Goal: Task Accomplishment & Management: Complete application form

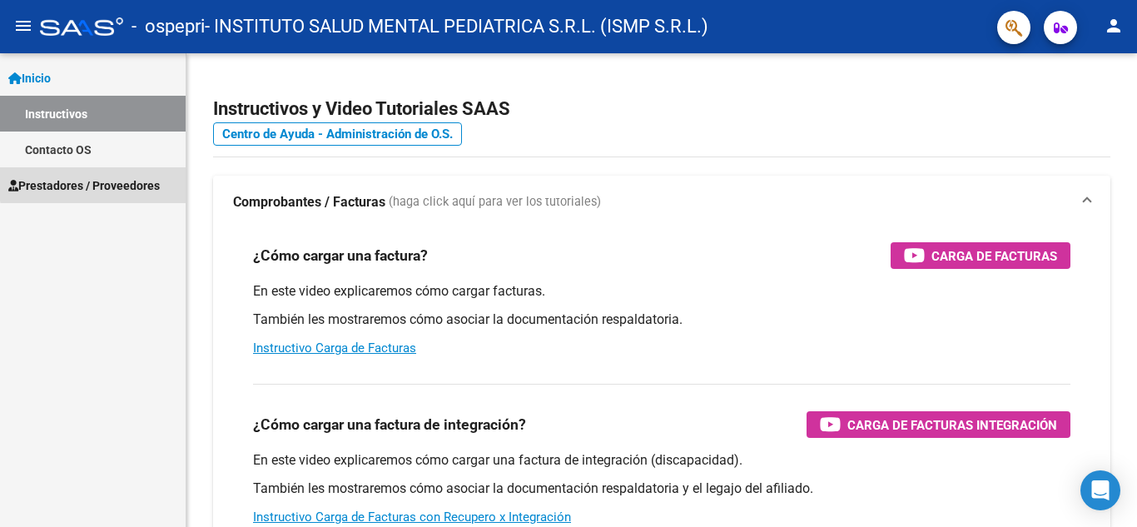
click at [112, 182] on span "Prestadores / Proveedores" at bounding box center [84, 186] width 152 height 18
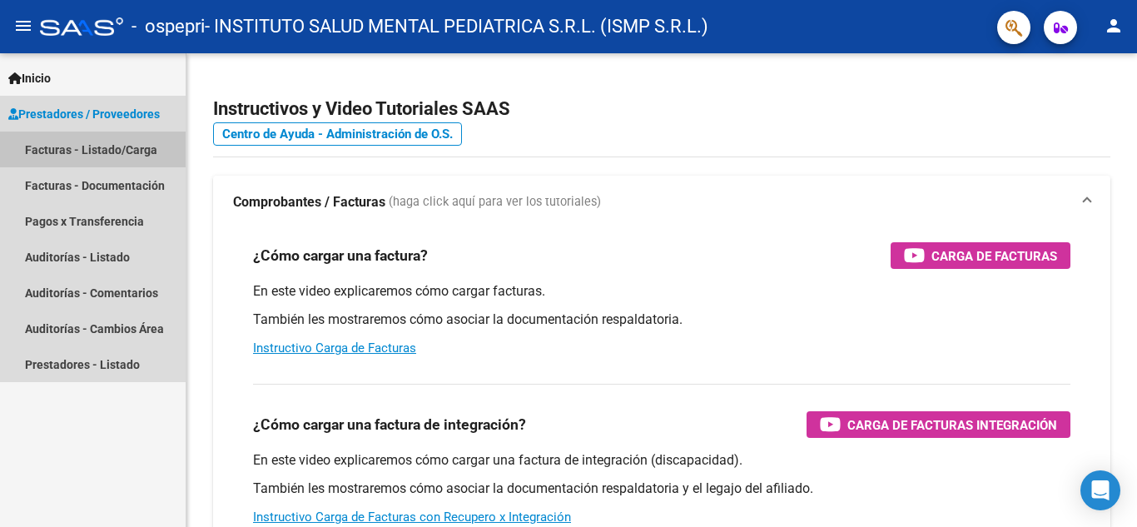
click at [112, 144] on link "Facturas - Listado/Carga" at bounding box center [93, 150] width 186 height 36
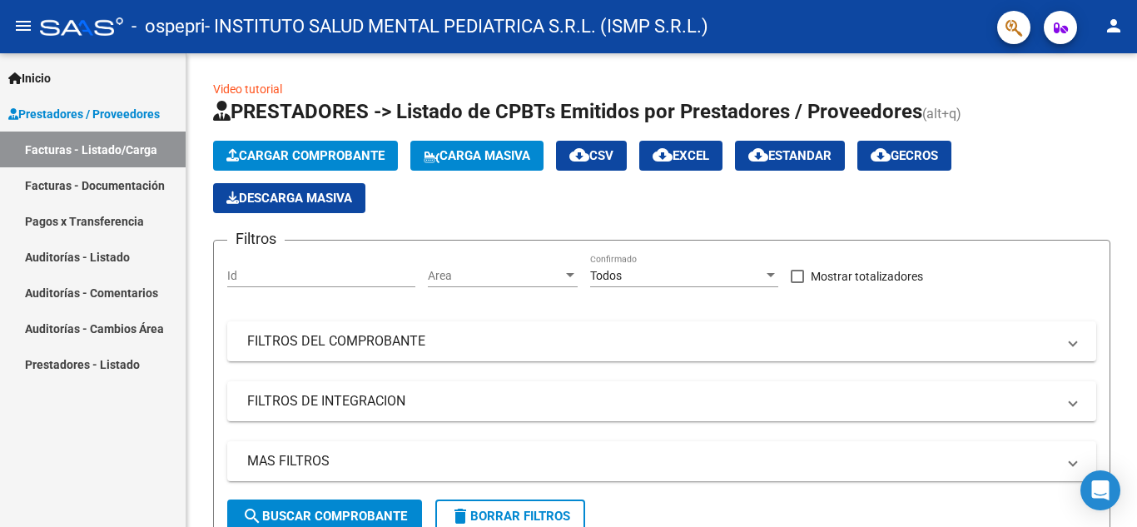
click at [113, 187] on link "Facturas - Documentación" at bounding box center [93, 185] width 186 height 36
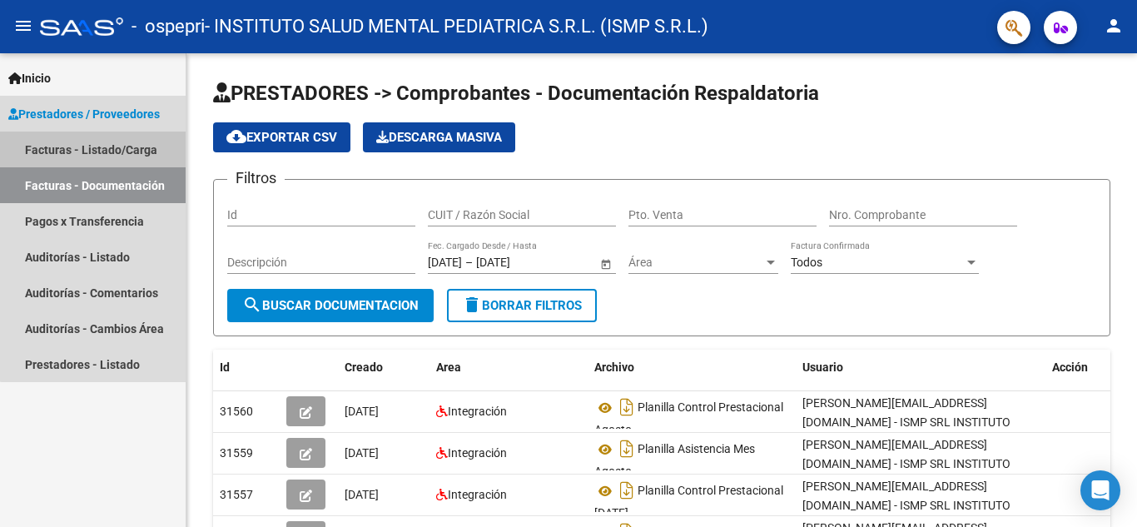
click at [107, 145] on link "Facturas - Listado/Carga" at bounding box center [93, 150] width 186 height 36
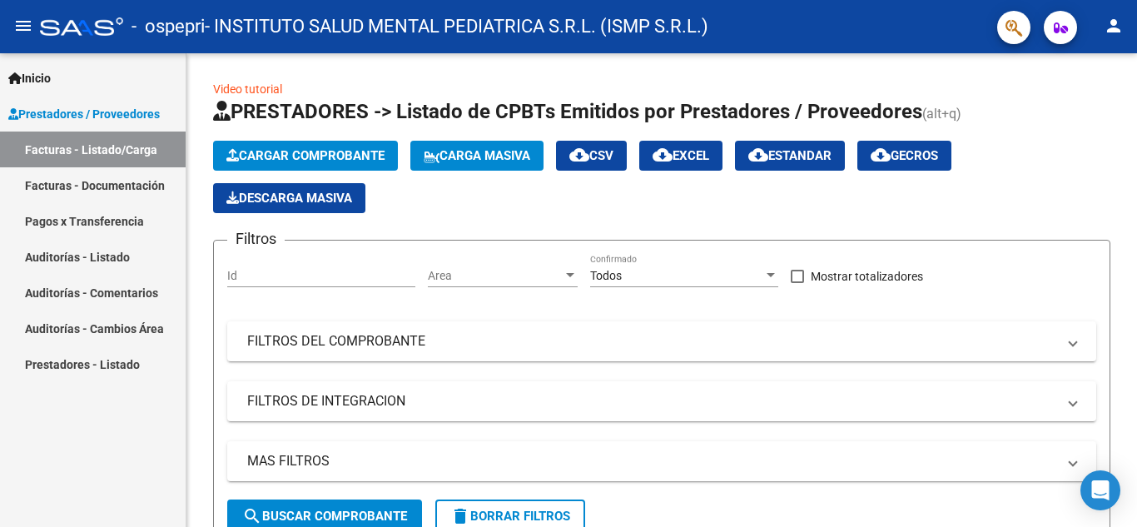
click at [127, 179] on link "Facturas - Documentación" at bounding box center [93, 185] width 186 height 36
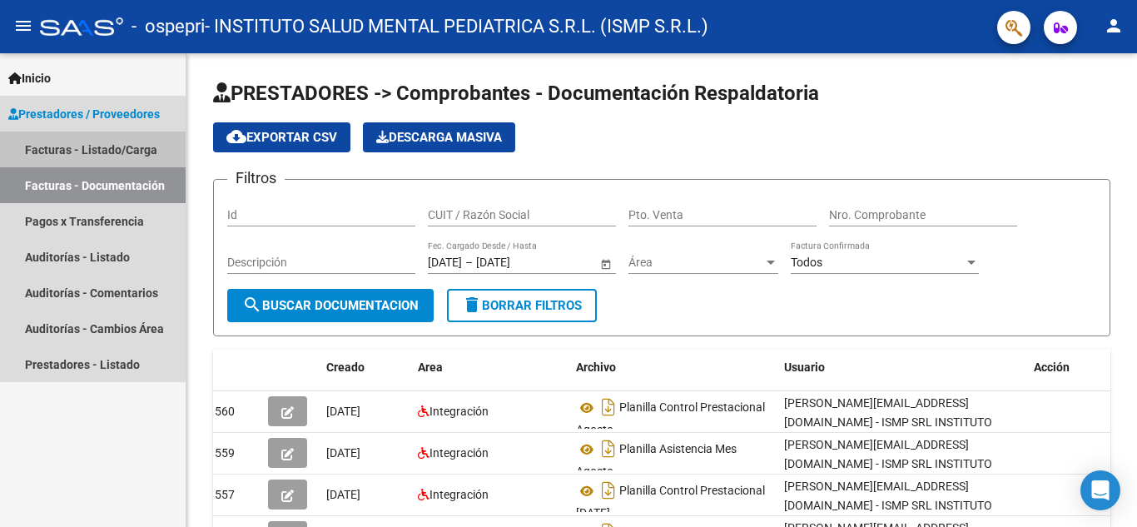
click at [82, 142] on link "Facturas - Listado/Carga" at bounding box center [93, 150] width 186 height 36
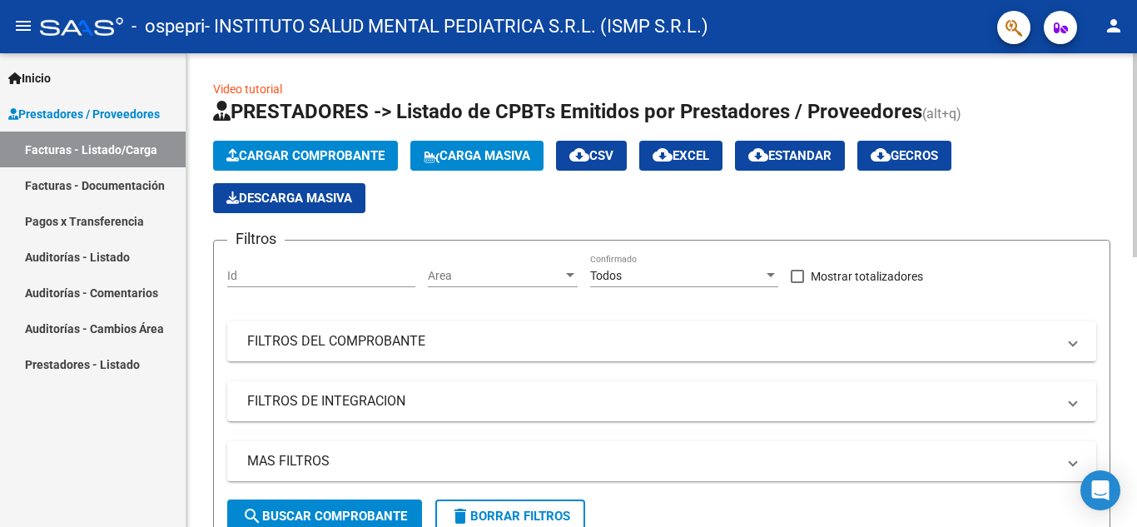
click at [340, 152] on span "Cargar Comprobante" at bounding box center [305, 155] width 158 height 15
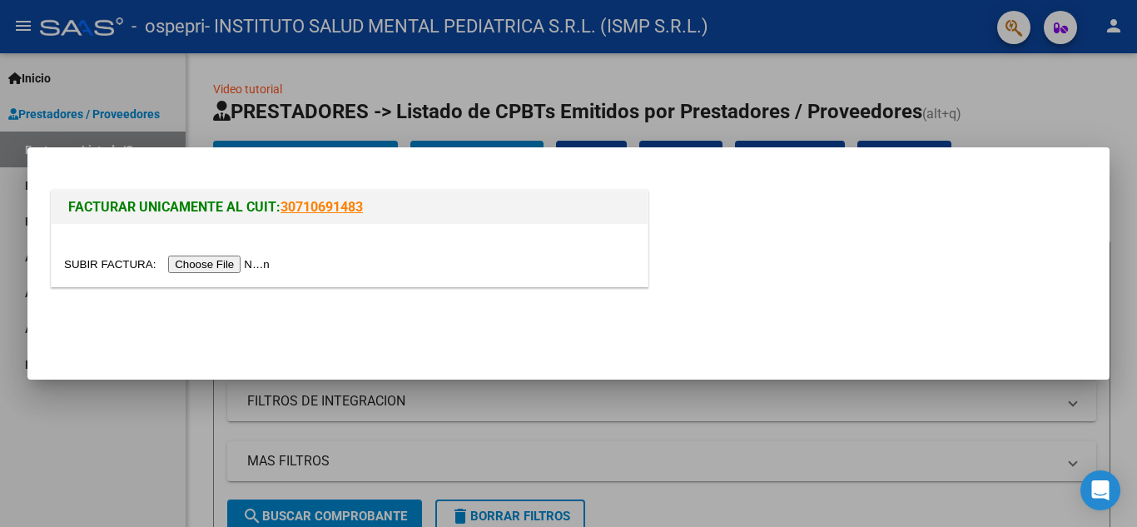
click at [230, 262] on input "file" at bounding box center [169, 264] width 211 height 17
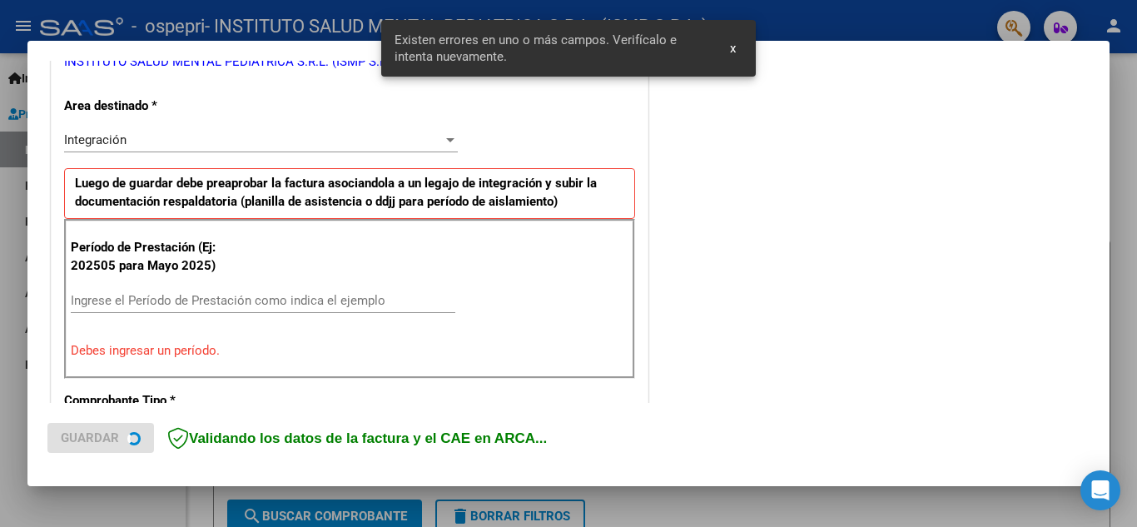
scroll to position [377, 0]
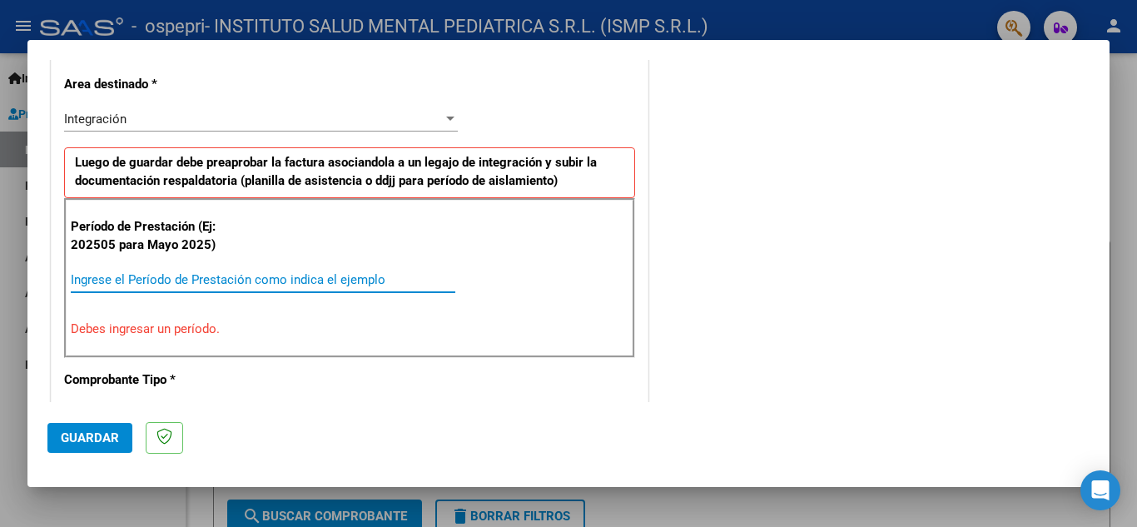
click at [148, 276] on input "Ingrese el Período de Prestación como indica el ejemplo" at bounding box center [263, 279] width 385 height 15
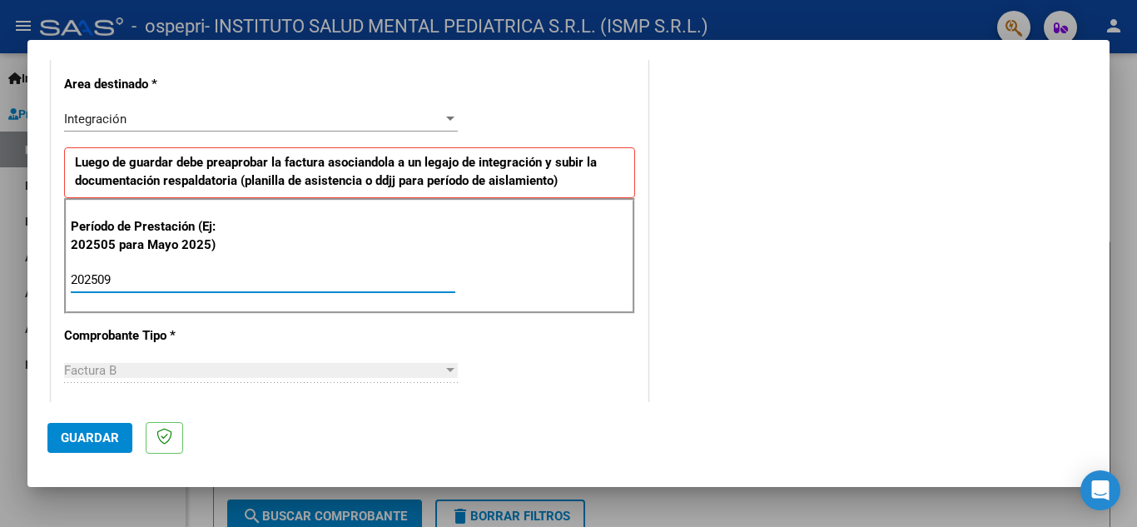
type input "202509"
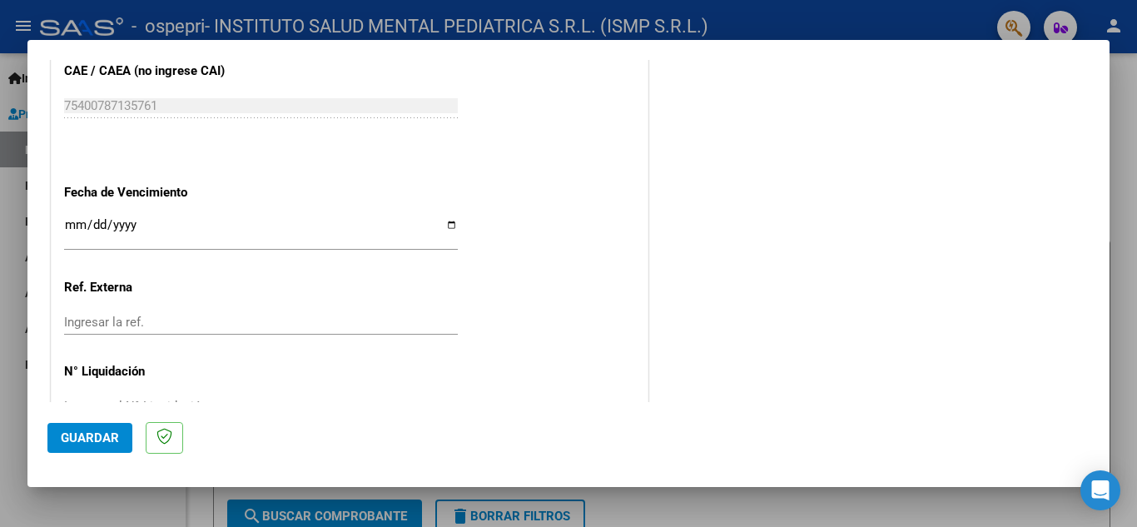
scroll to position [1123, 0]
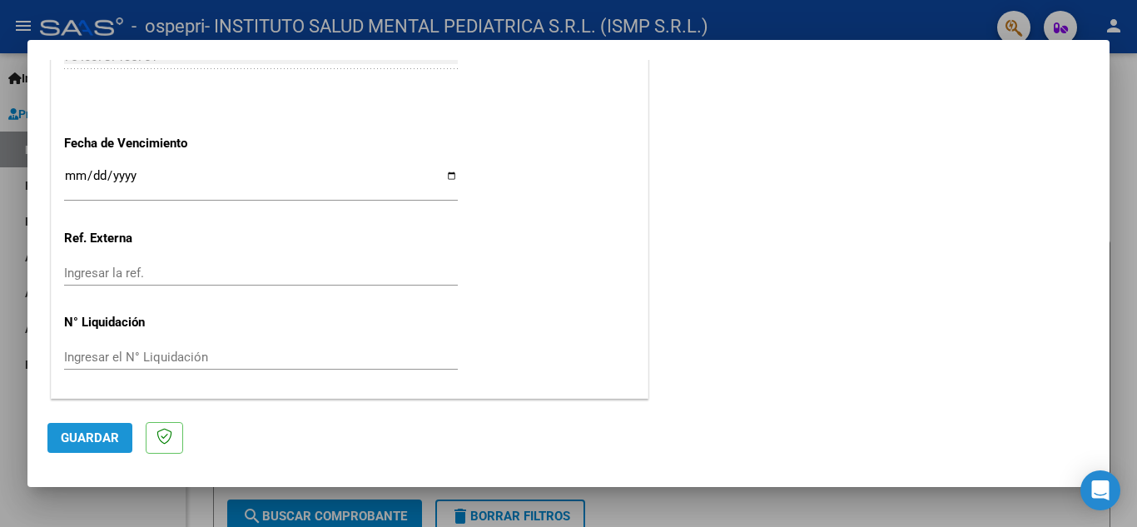
click at [81, 438] on span "Guardar" at bounding box center [90, 438] width 58 height 15
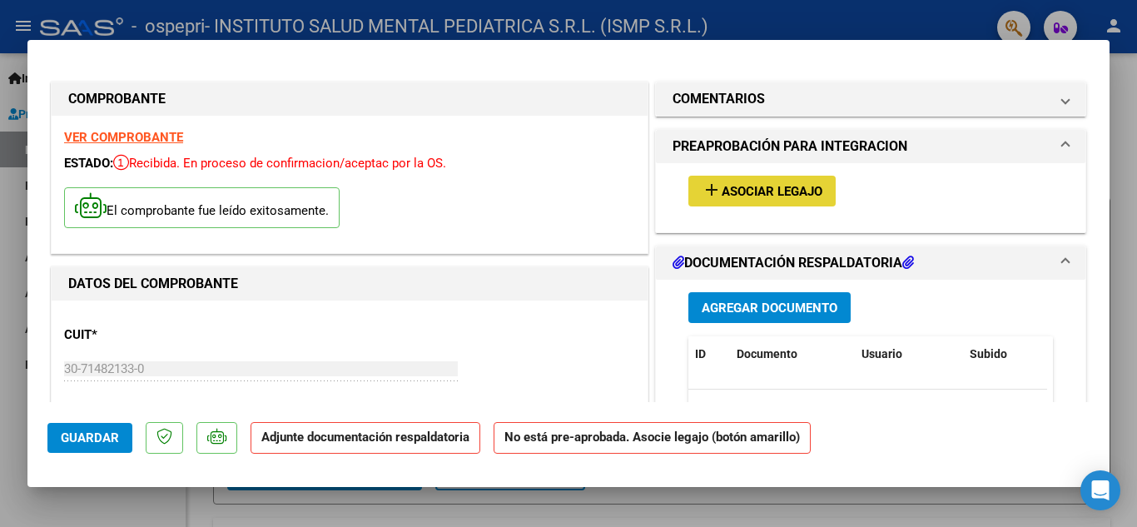
click at [762, 187] on span "Asociar Legajo" at bounding box center [772, 191] width 101 height 15
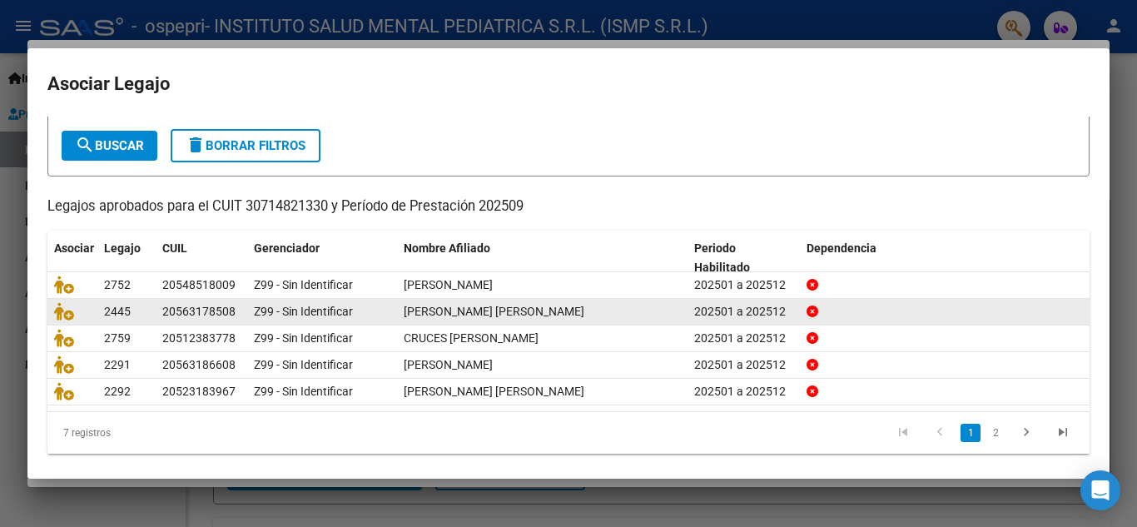
scroll to position [96, 0]
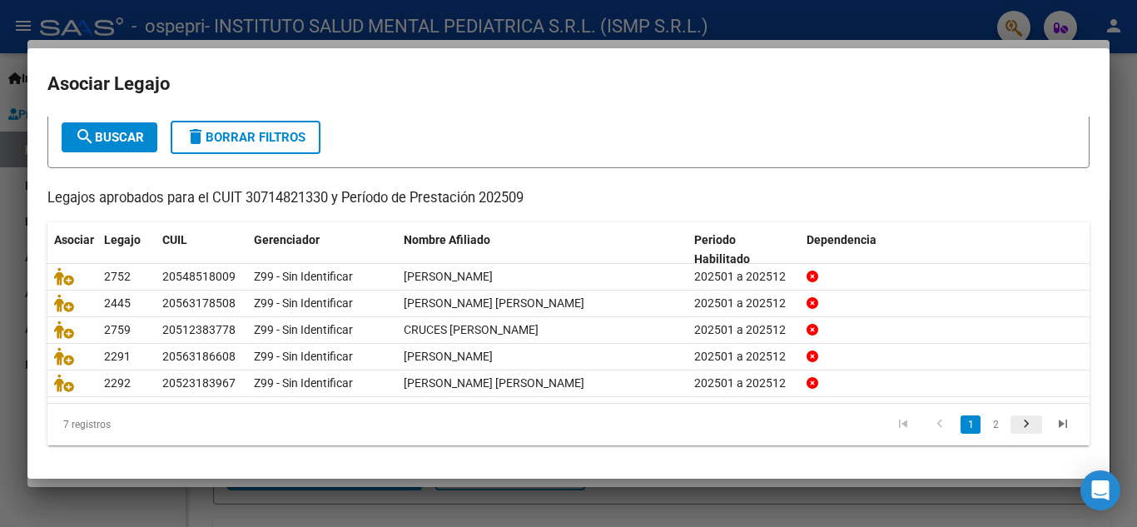
click at [1016, 427] on icon "go to next page" at bounding box center [1027, 426] width 22 height 20
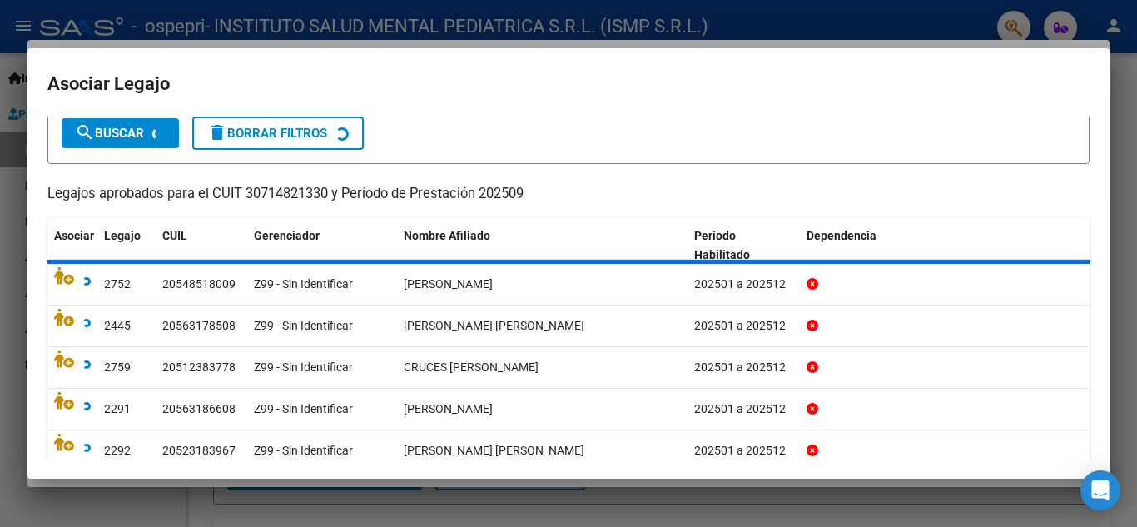
scroll to position [13, 0]
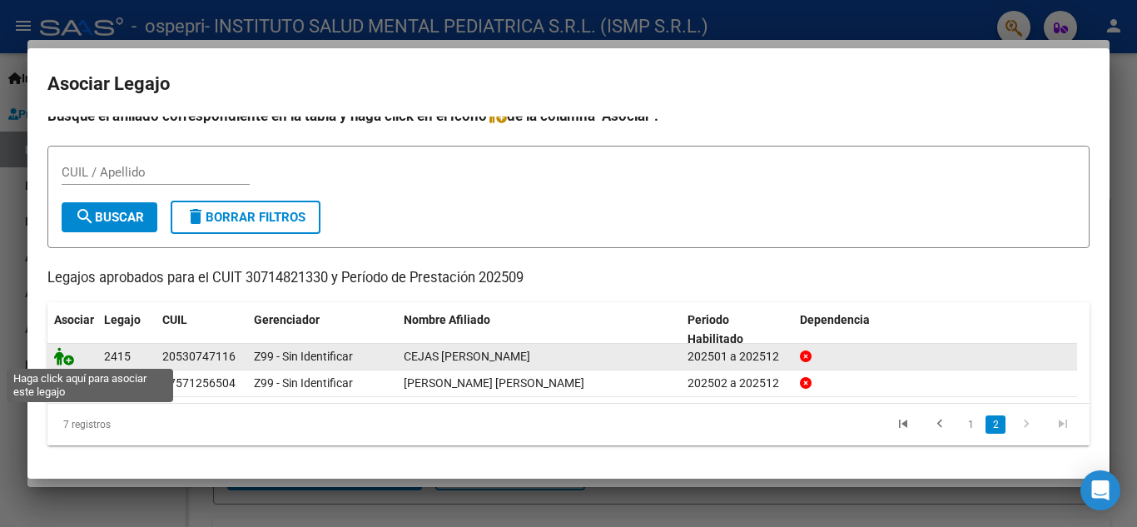
click at [65, 351] on icon at bounding box center [64, 356] width 20 height 18
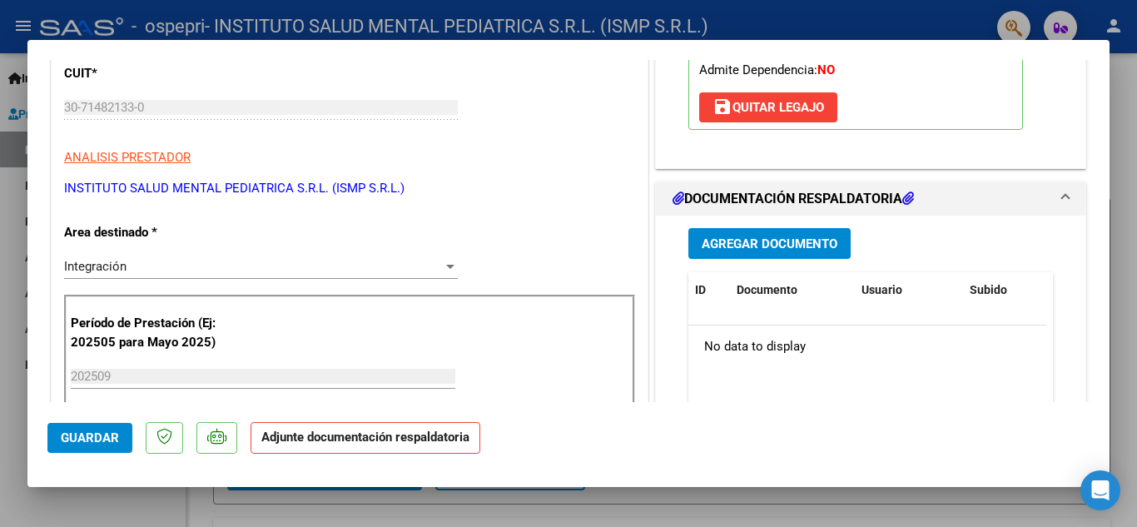
scroll to position [333, 0]
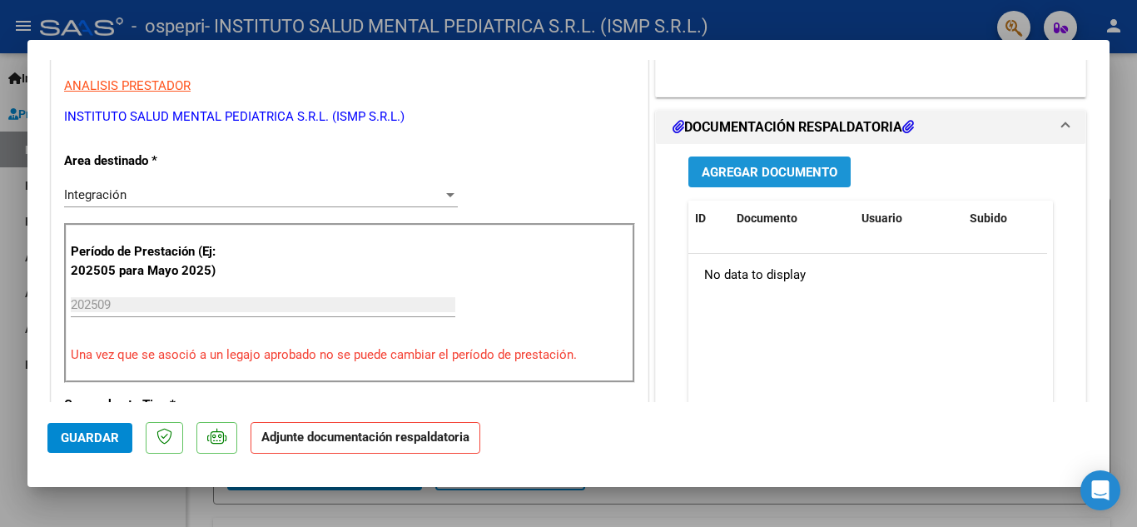
click at [756, 172] on span "Agregar Documento" at bounding box center [770, 172] width 136 height 15
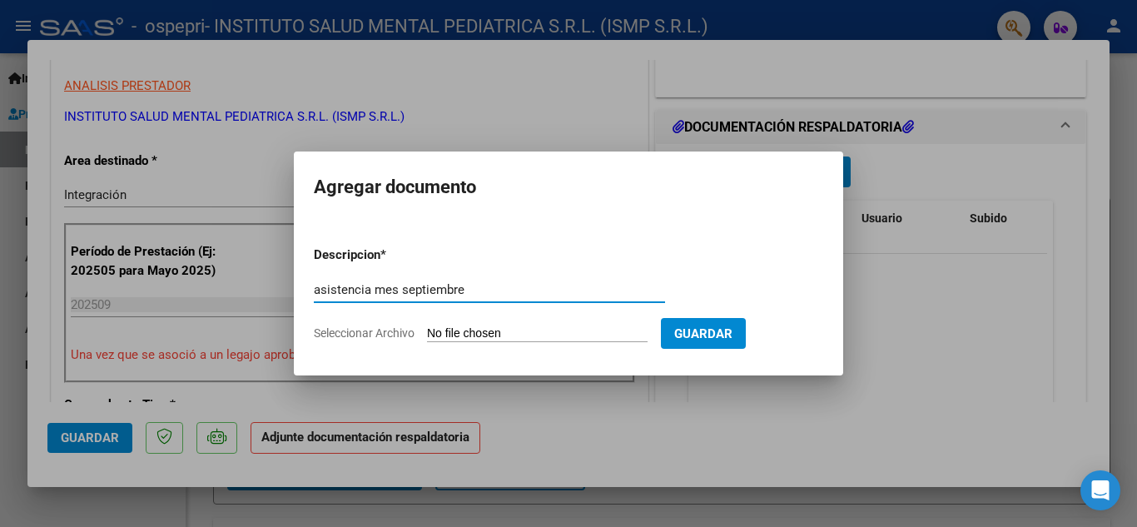
type input "asistencia mes septiembre"
click at [450, 331] on input "Seleccionar Archivo" at bounding box center [537, 334] width 221 height 16
type input "C:\fakepath\asistencia mes septiembre [PERSON_NAME].pdf"
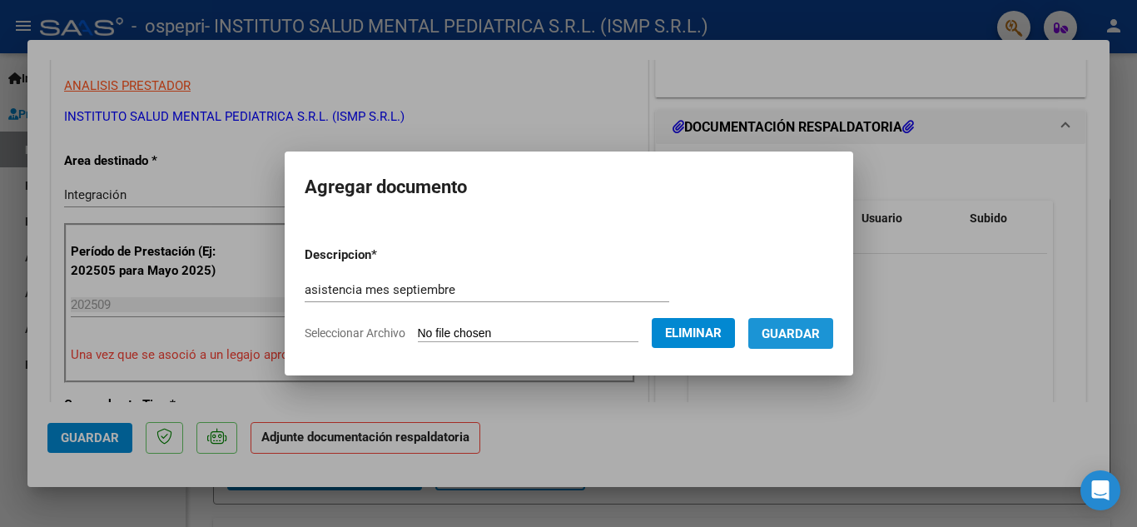
click at [820, 330] on span "Guardar" at bounding box center [791, 333] width 58 height 15
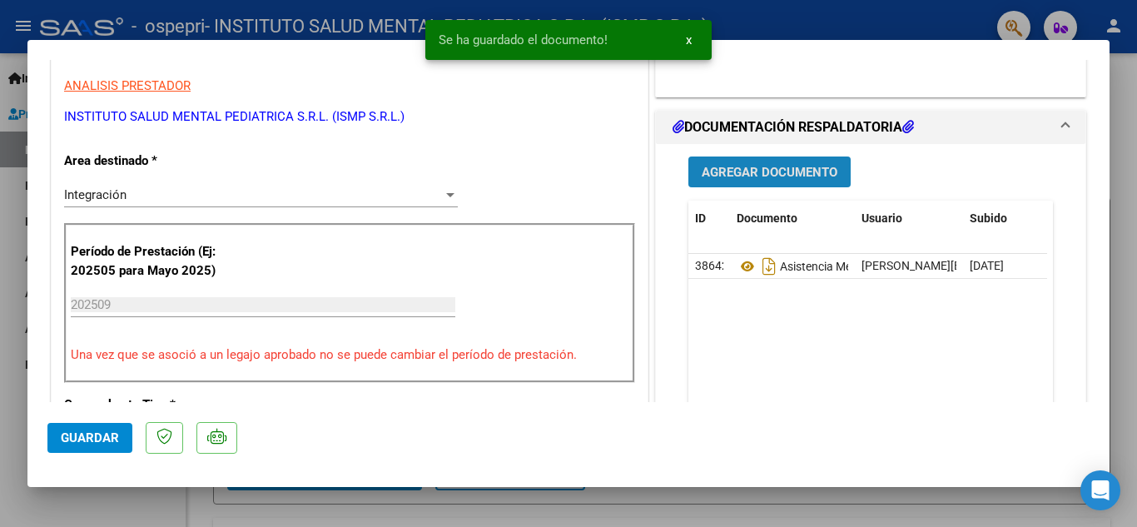
click at [769, 170] on span "Agregar Documento" at bounding box center [770, 172] width 136 height 15
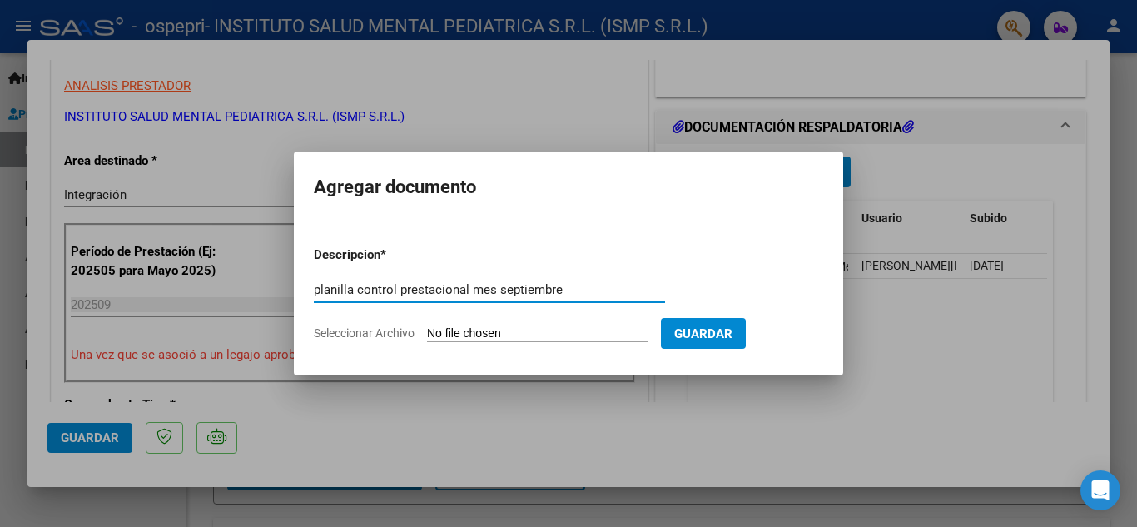
type input "planilla control prestacional mes septiembre"
click at [481, 335] on input "Seleccionar Archivo" at bounding box center [537, 334] width 221 height 16
type input "C:\fakepath\planilla control prestacional septiembre cejas [PERSON_NAME].pdf"
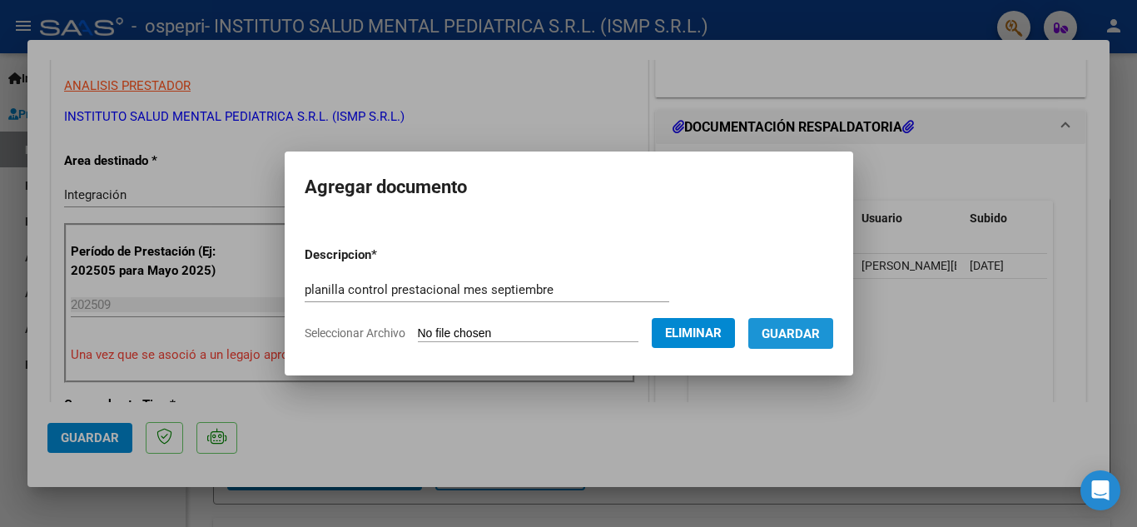
click at [802, 331] on span "Guardar" at bounding box center [791, 333] width 58 height 15
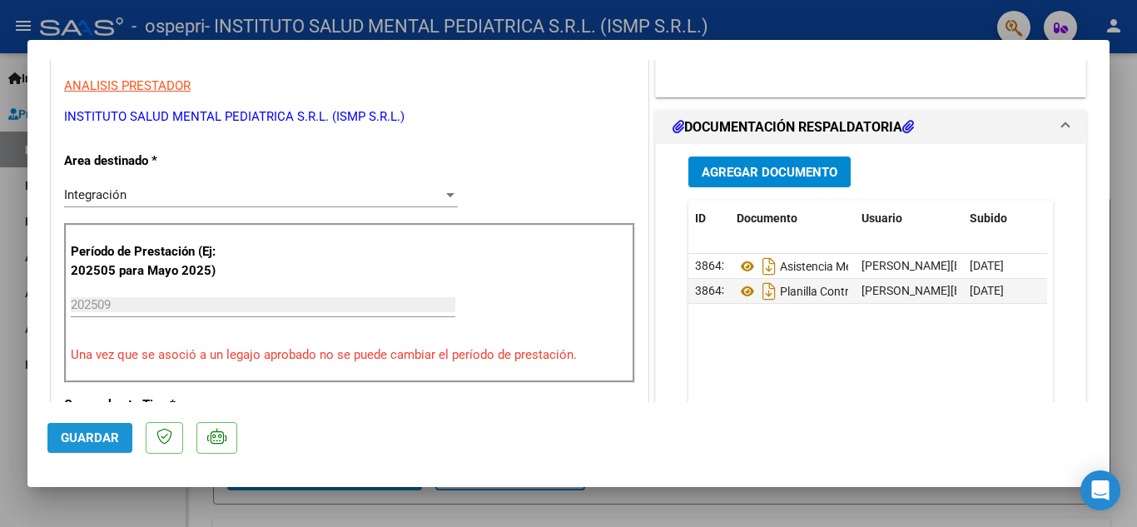
click at [89, 439] on span "Guardar" at bounding box center [90, 438] width 58 height 15
click at [639, 504] on div at bounding box center [568, 263] width 1137 height 527
type input "$ 0,00"
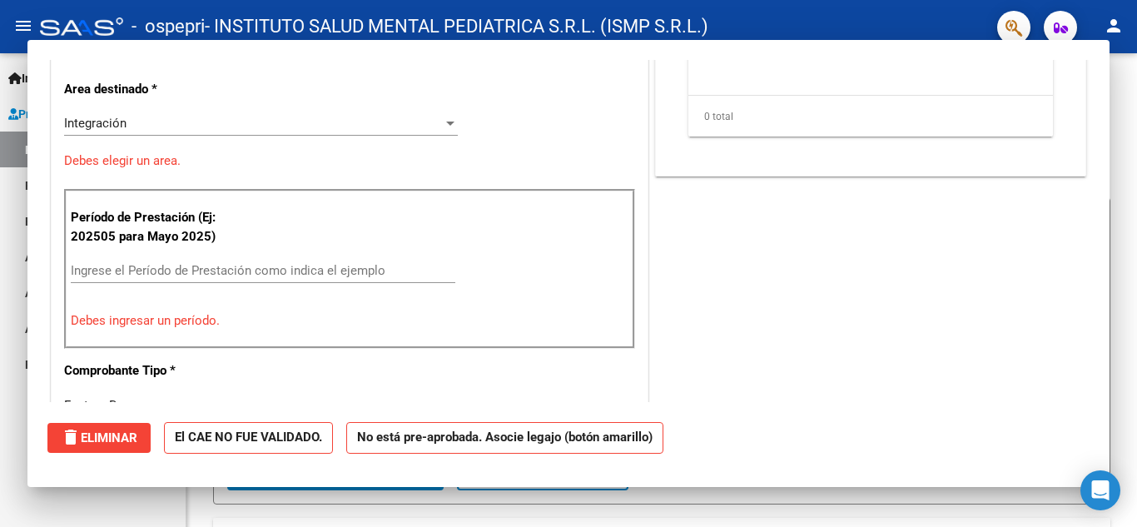
scroll to position [282, 0]
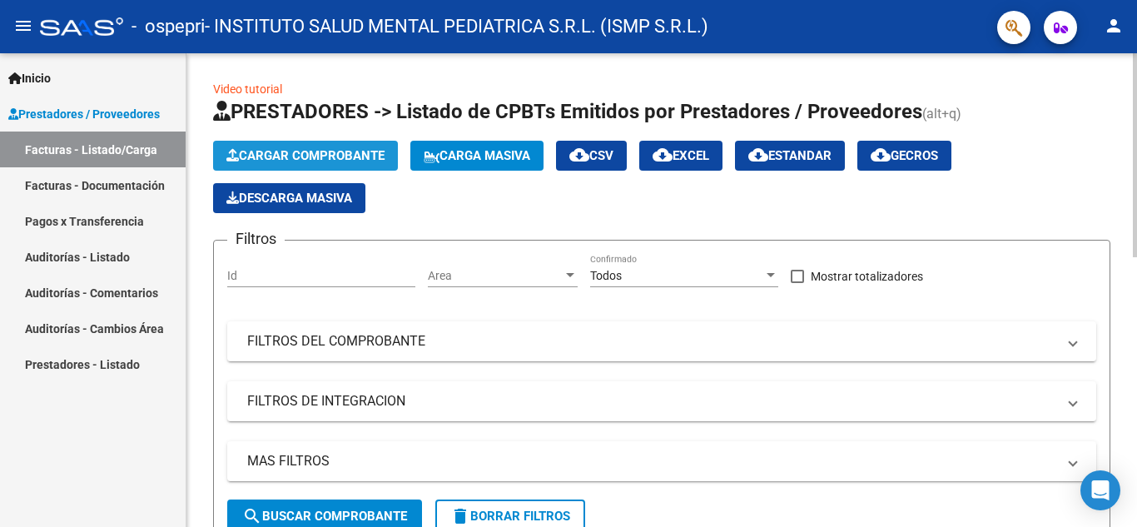
click at [313, 151] on span "Cargar Comprobante" at bounding box center [305, 155] width 158 height 15
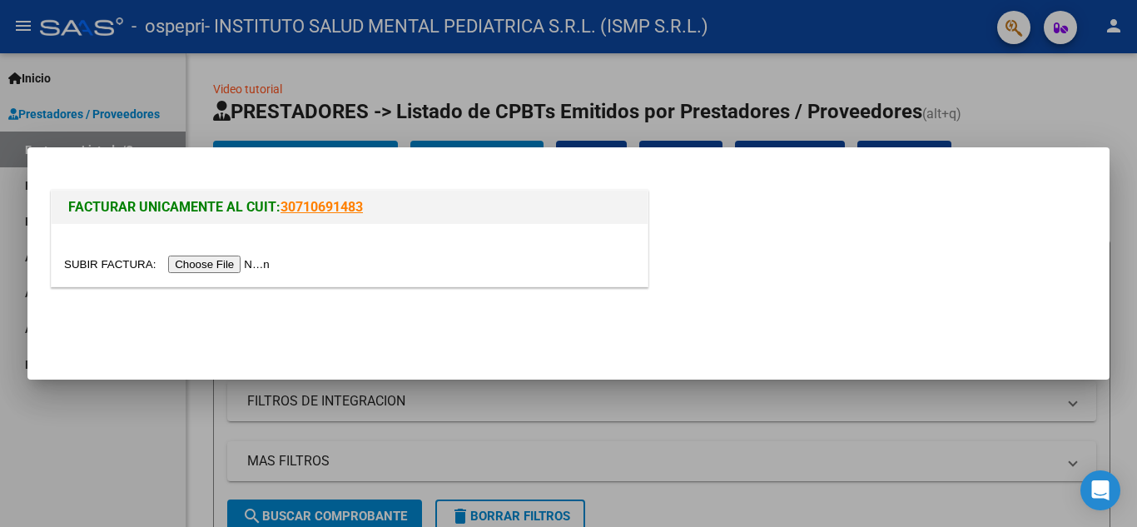
click at [229, 267] on input "file" at bounding box center [169, 264] width 211 height 17
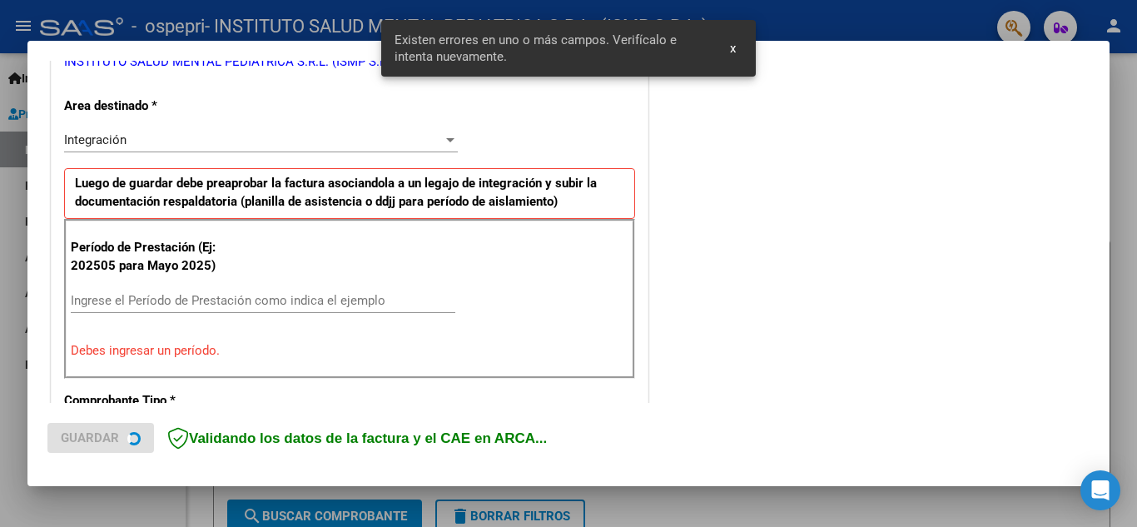
scroll to position [377, 0]
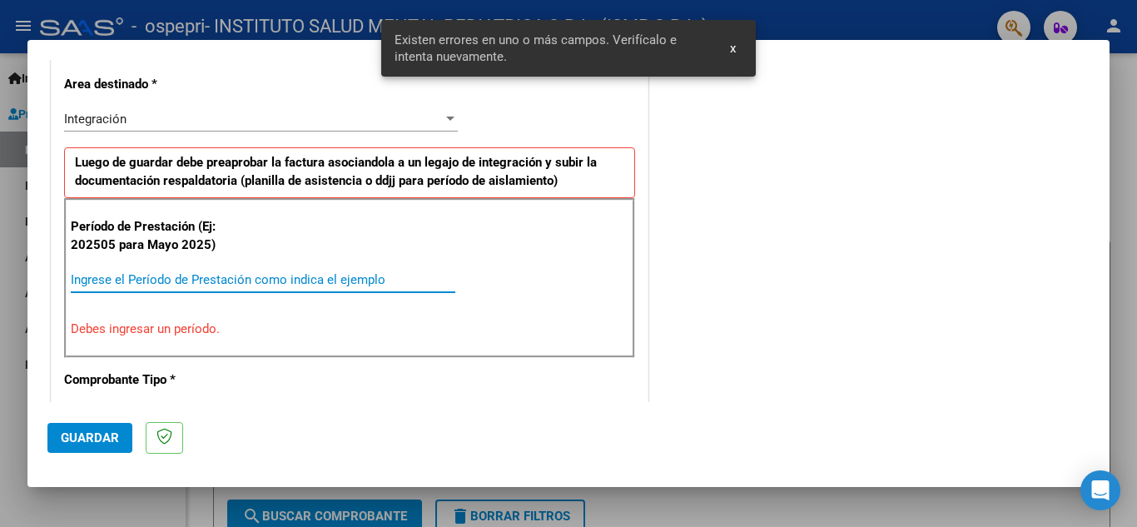
click at [122, 281] on input "Ingrese el Período de Prestación como indica el ejemplo" at bounding box center [263, 279] width 385 height 15
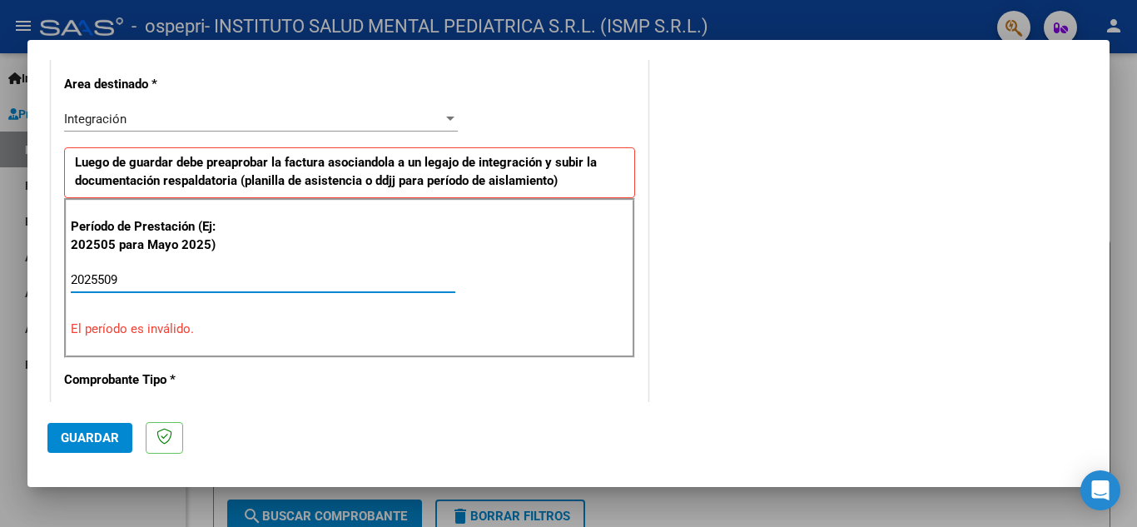
drag, startPoint x: 128, startPoint y: 281, endPoint x: 67, endPoint y: 282, distance: 60.8
click at [67, 282] on div "Período de Prestación (Ej: 202505 para [DATE]) 2025509 Ingrese el Período de Pr…" at bounding box center [349, 278] width 571 height 160
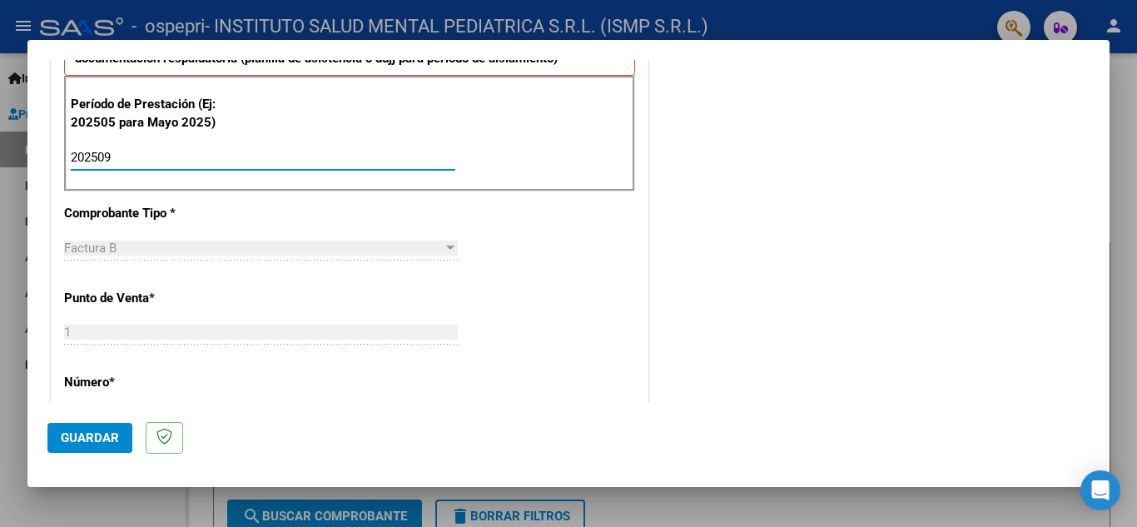
scroll to position [544, 0]
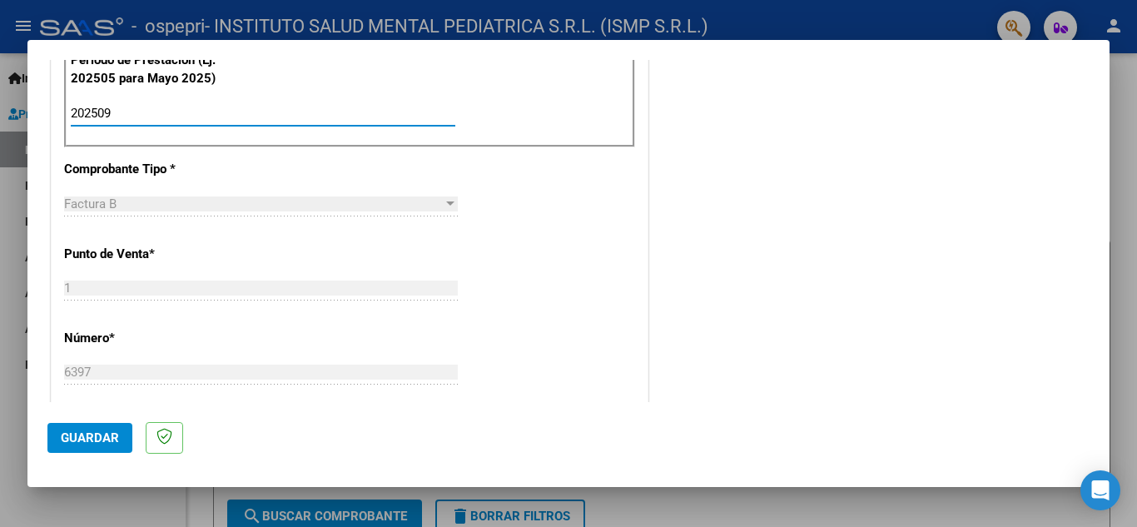
type input "202509"
click at [95, 428] on button "Guardar" at bounding box center [89, 438] width 85 height 30
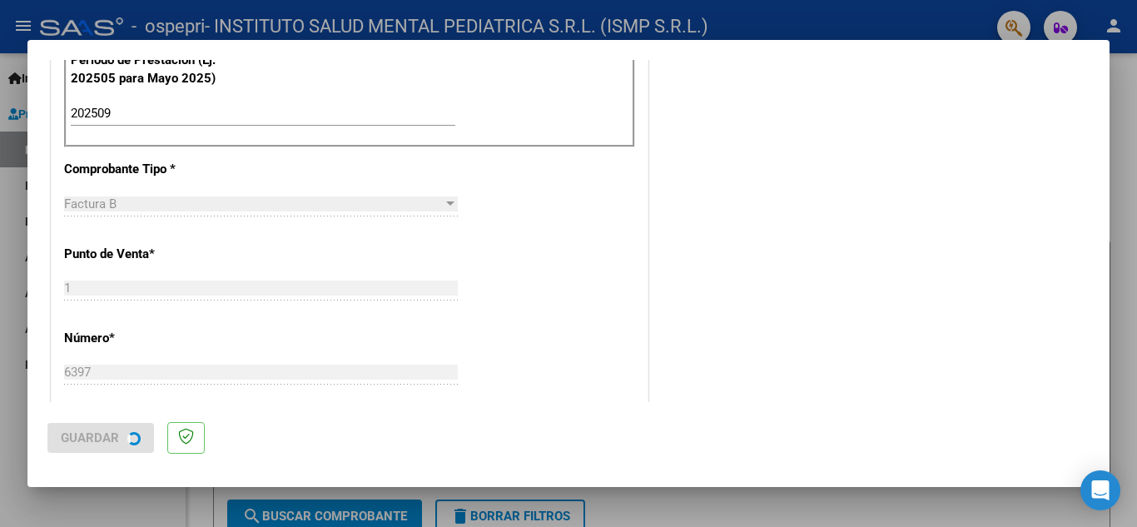
scroll to position [0, 0]
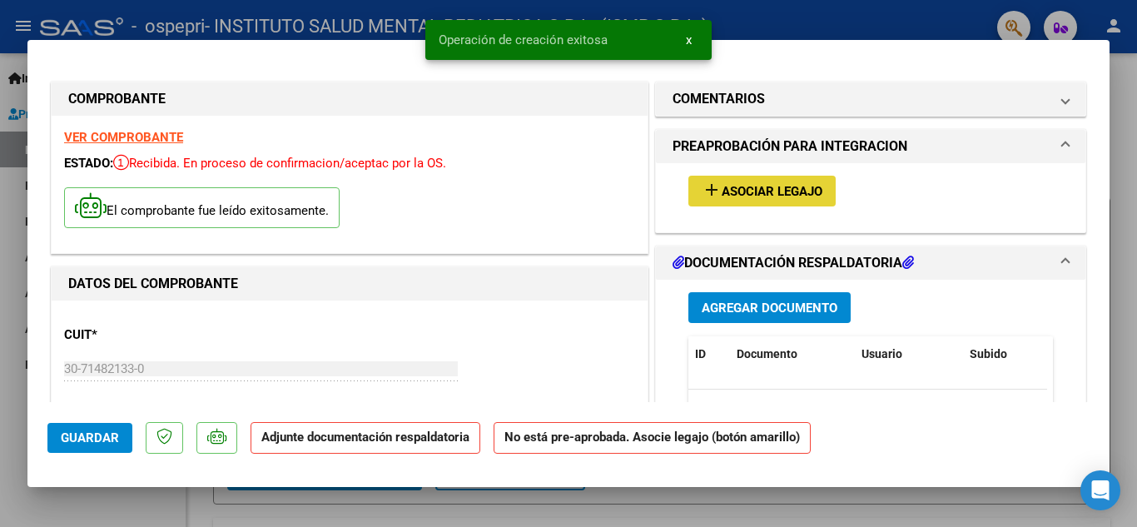
click at [742, 182] on button "add Asociar Legajo" at bounding box center [762, 191] width 147 height 31
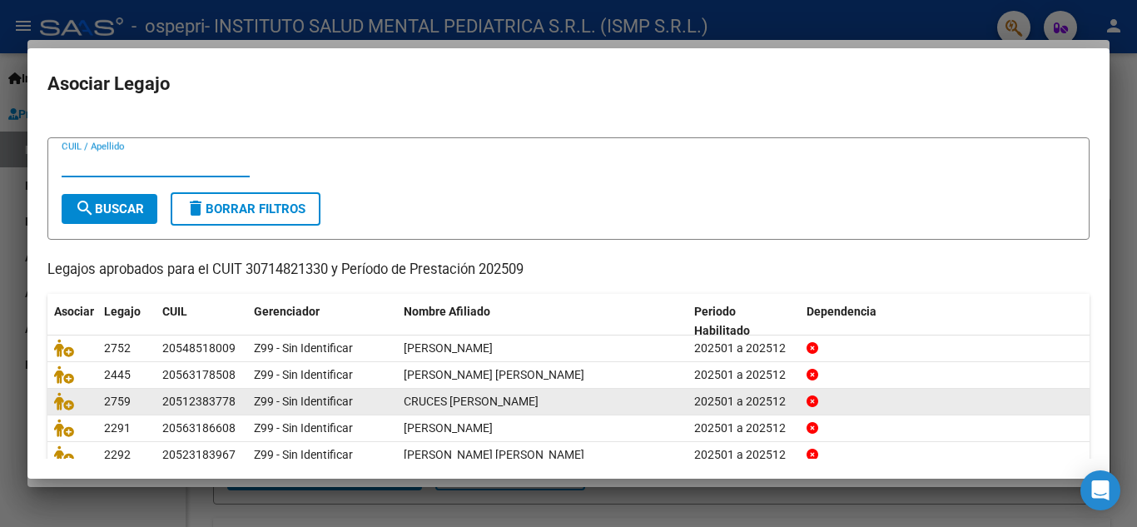
scroll to position [83, 0]
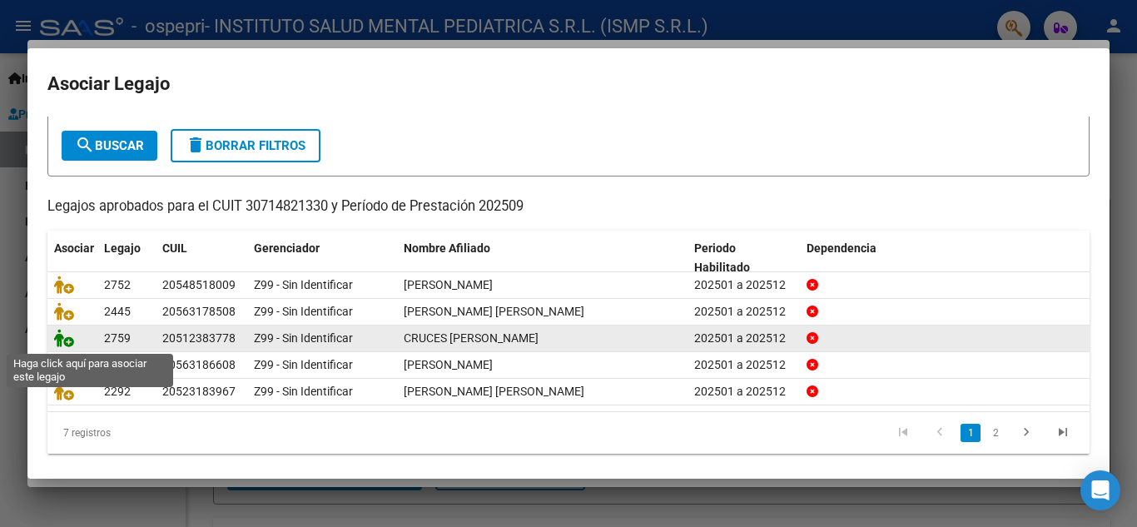
click at [67, 340] on icon at bounding box center [64, 338] width 20 height 18
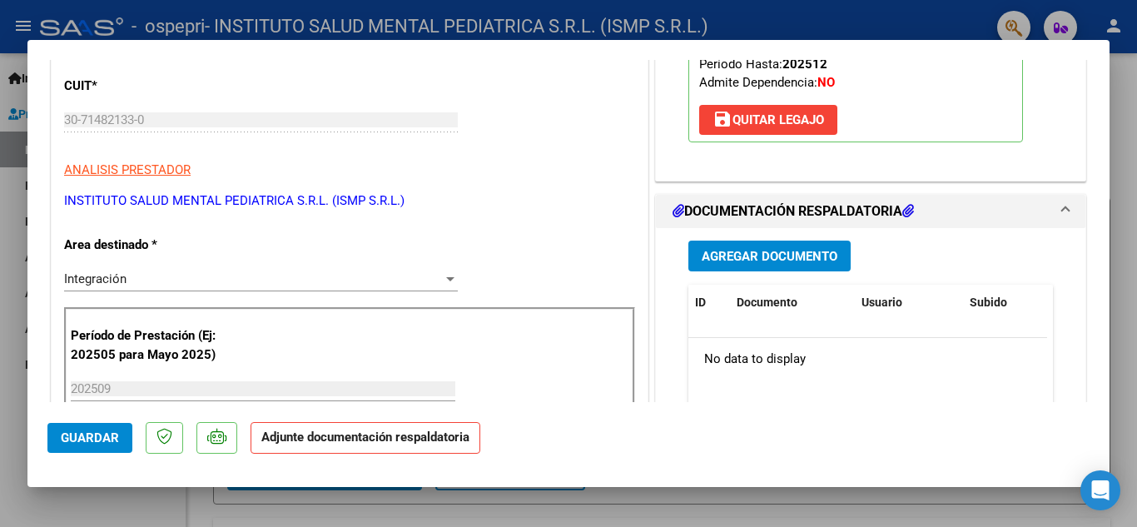
scroll to position [250, 0]
click at [752, 251] on span "Agregar Documento" at bounding box center [770, 255] width 136 height 15
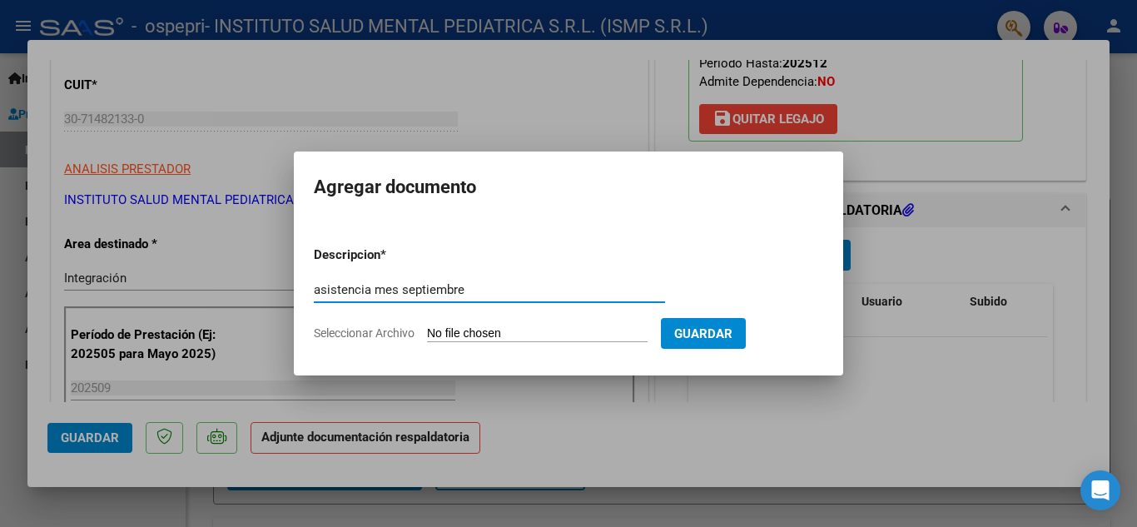
type input "asistencia mes septiembre"
click at [480, 331] on input "Seleccionar Archivo" at bounding box center [537, 334] width 221 height 16
type input "C:\fakepath\asistencia mes septiembre [PERSON_NAME].pdf"
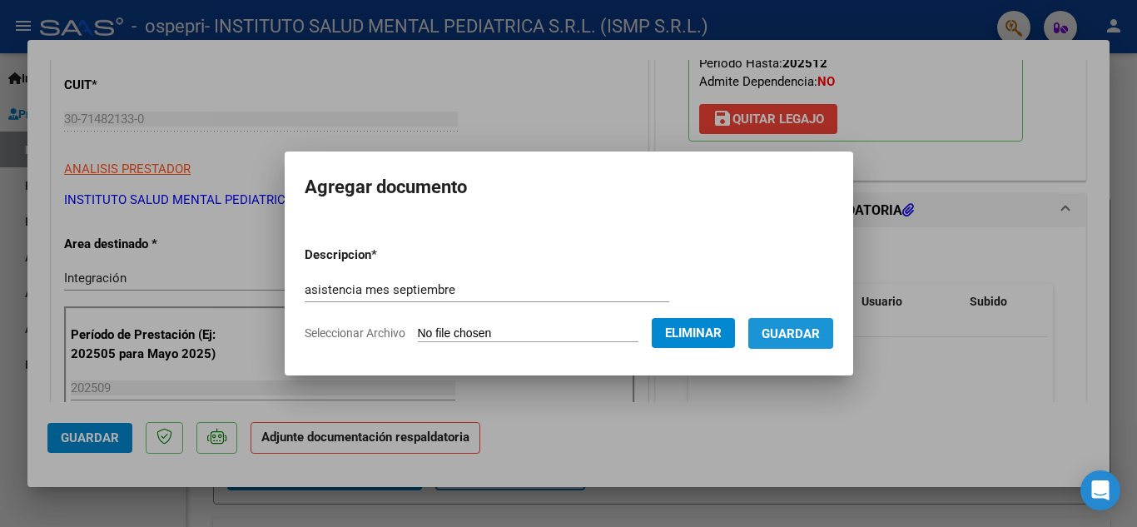
click at [808, 332] on span "Guardar" at bounding box center [791, 333] width 58 height 15
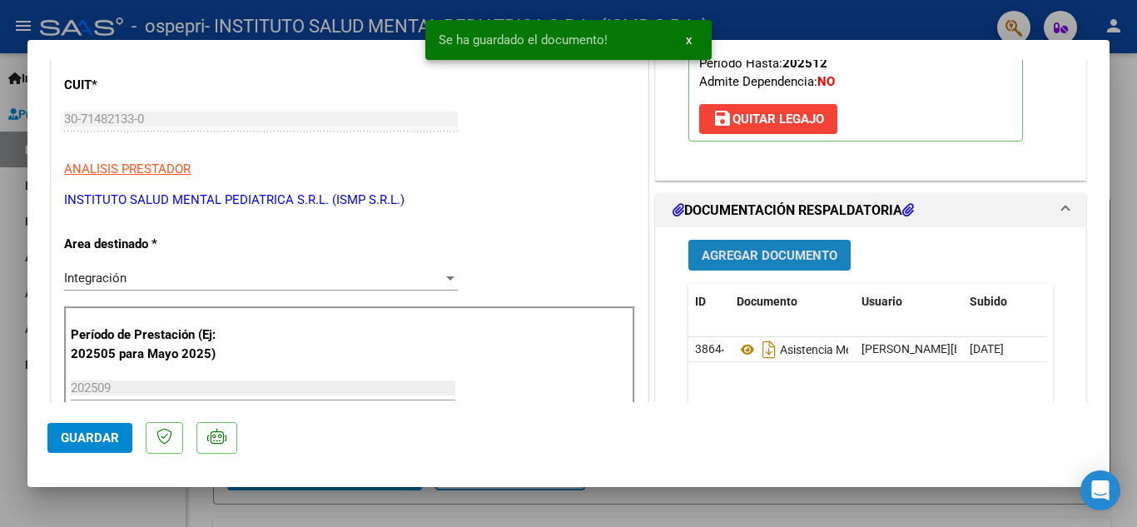
click at [789, 251] on span "Agregar Documento" at bounding box center [770, 255] width 136 height 15
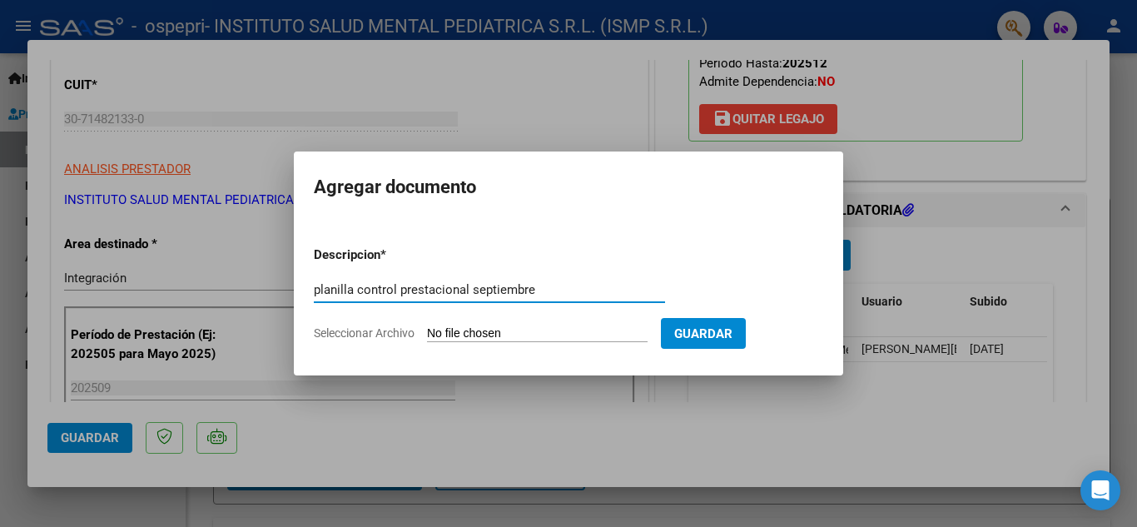
type input "planilla control prestacional septiembre"
click at [489, 334] on input "Seleccionar Archivo" at bounding box center [537, 334] width 221 height 16
type input "C:\fakepath\planilla control prestacional septiembre cruces [PERSON_NAME].pdf"
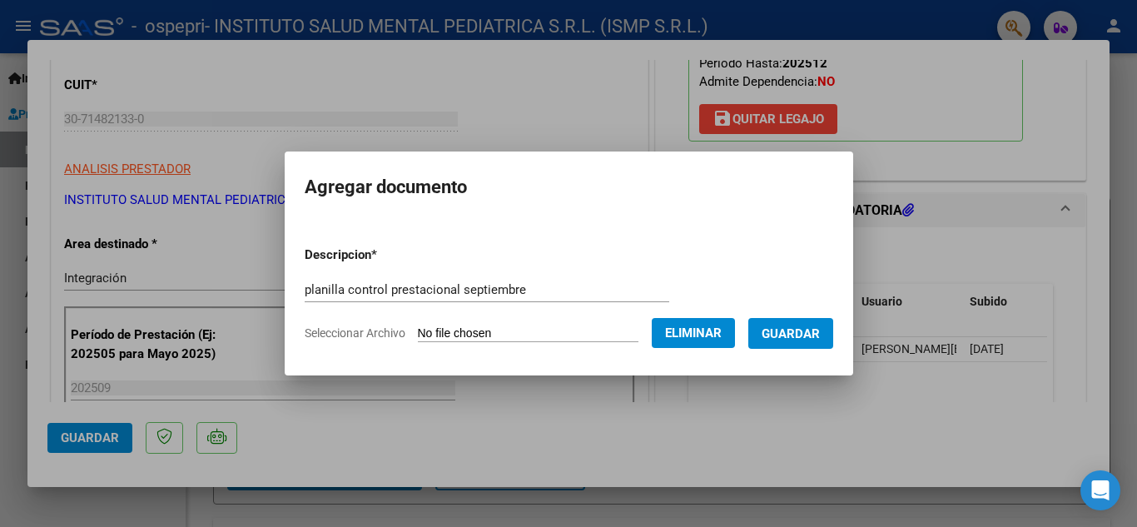
click at [807, 323] on button "Guardar" at bounding box center [791, 333] width 85 height 31
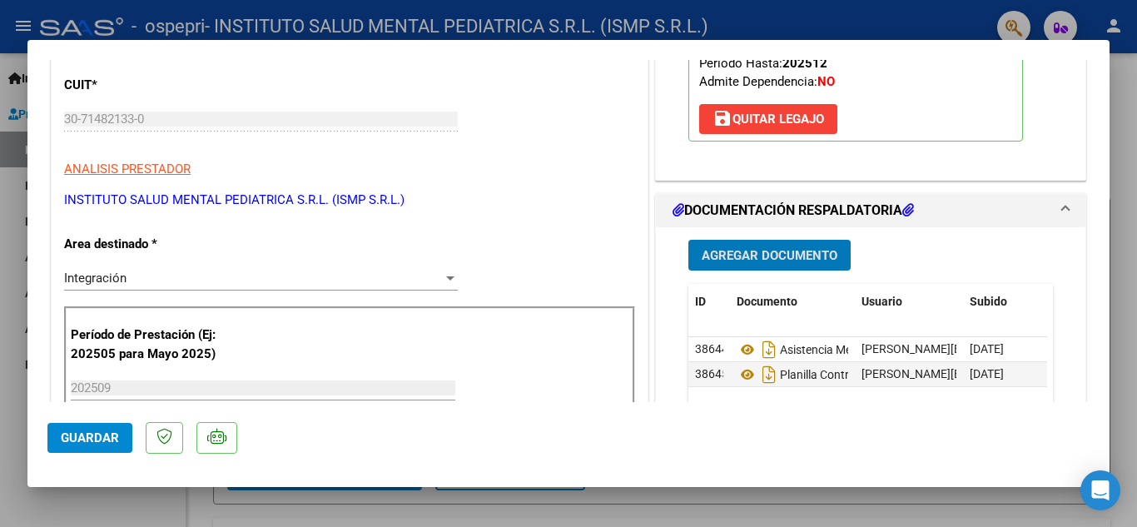
click at [92, 438] on span "Guardar" at bounding box center [90, 438] width 58 height 15
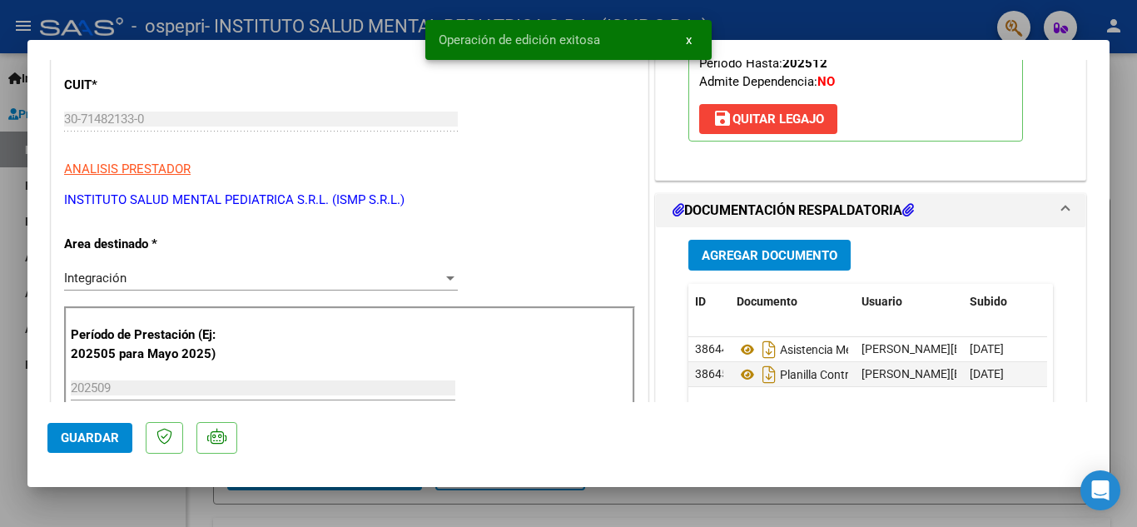
click at [590, 500] on div at bounding box center [568, 263] width 1137 height 527
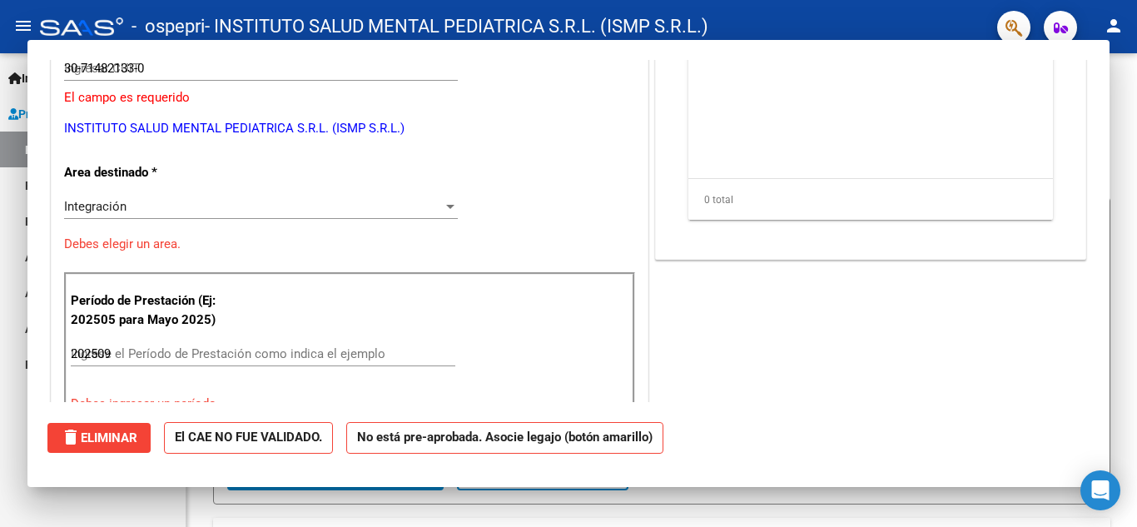
type input "$ 0,00"
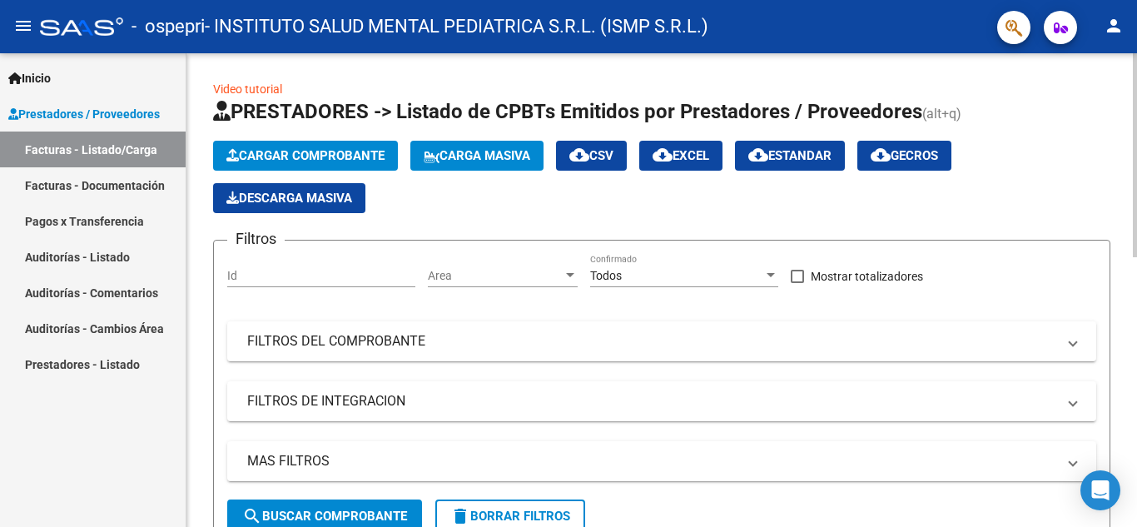
click at [313, 144] on button "Cargar Comprobante" at bounding box center [305, 156] width 185 height 30
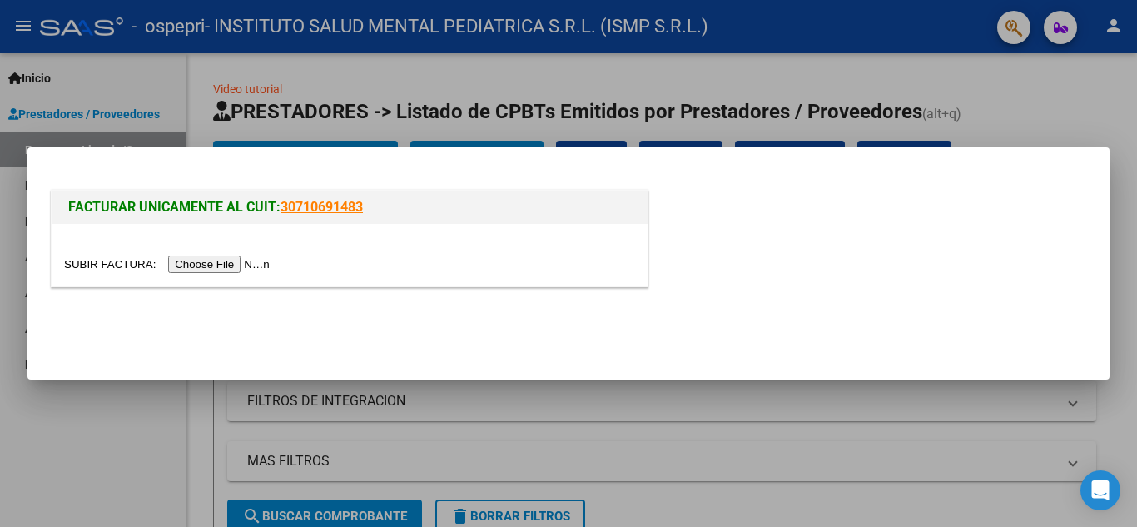
click at [245, 264] on input "file" at bounding box center [169, 264] width 211 height 17
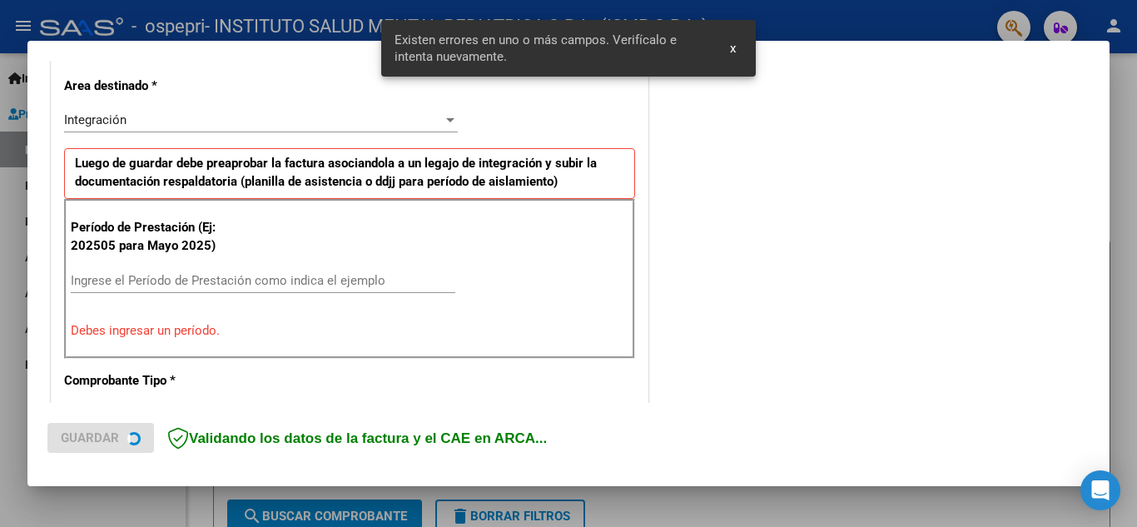
scroll to position [460, 0]
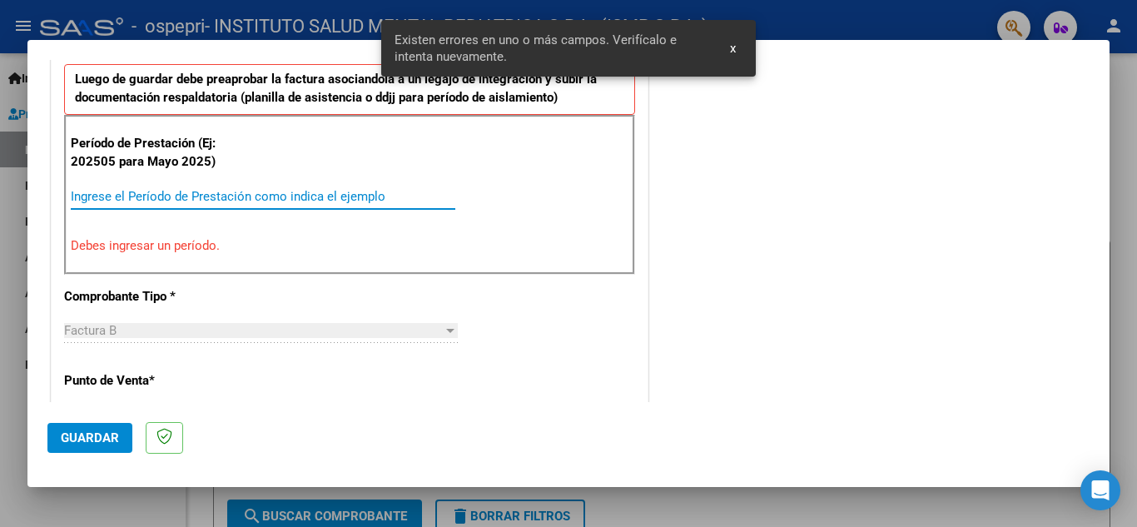
click at [132, 198] on input "Ingrese el Período de Prestación como indica el ejemplo" at bounding box center [263, 196] width 385 height 15
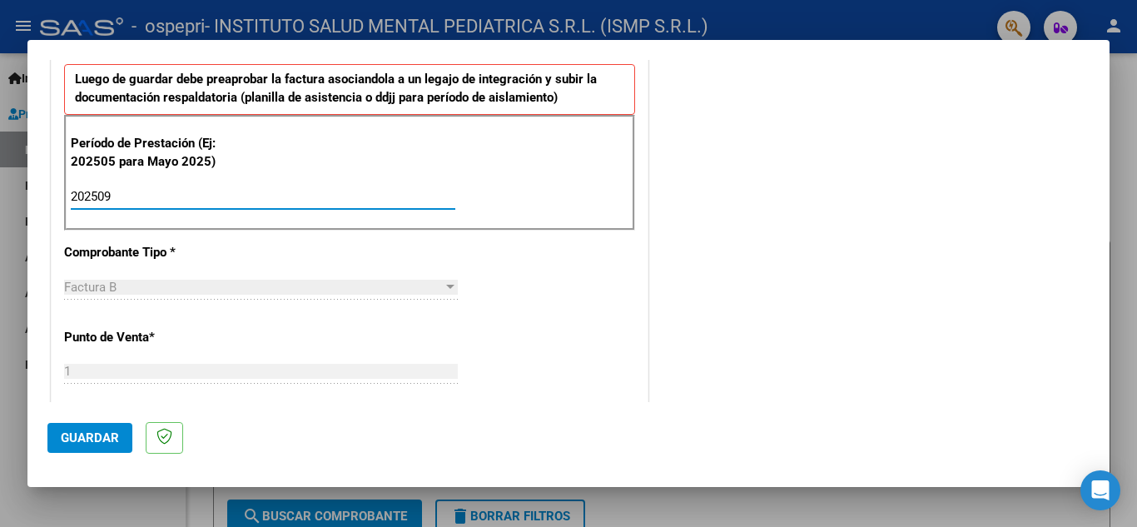
type input "202509"
click at [100, 435] on span "Guardar" at bounding box center [90, 438] width 58 height 15
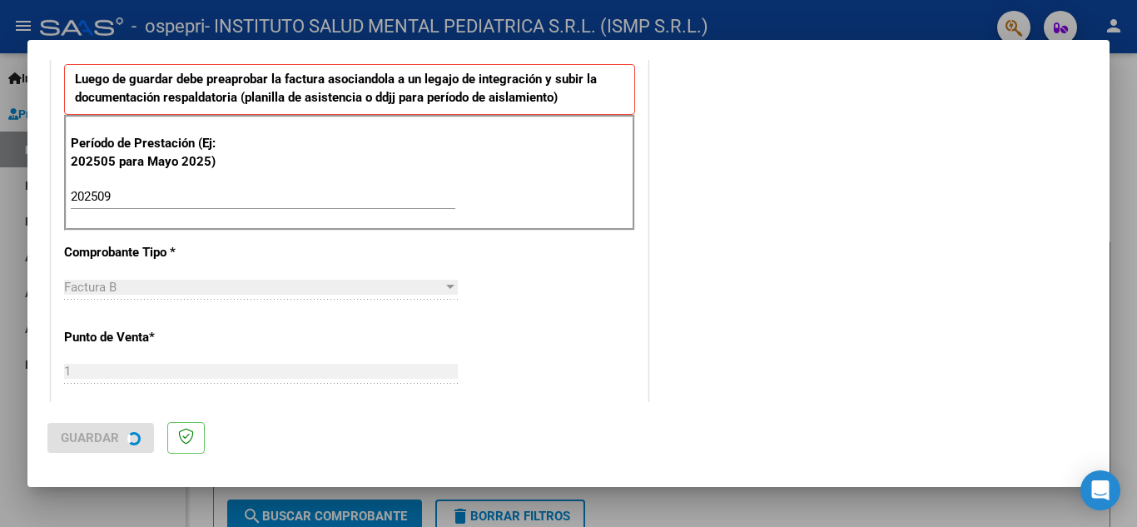
scroll to position [0, 0]
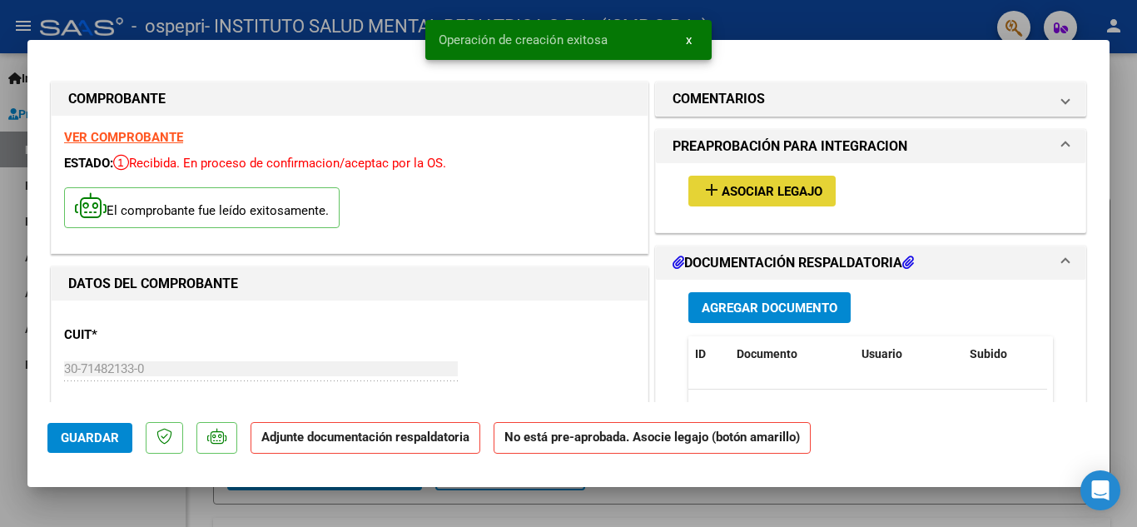
click at [760, 189] on span "Asociar Legajo" at bounding box center [772, 191] width 101 height 15
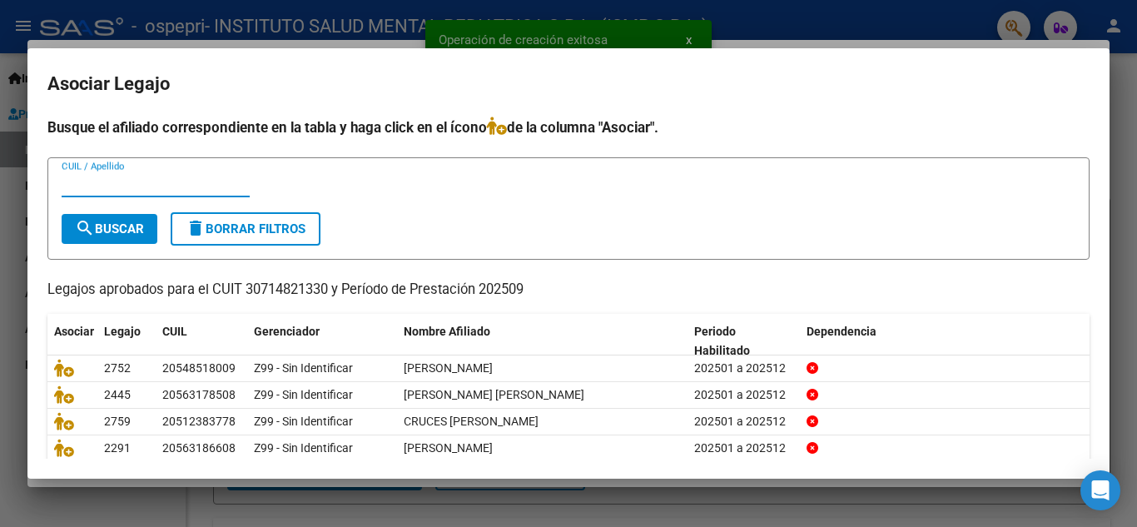
scroll to position [83, 0]
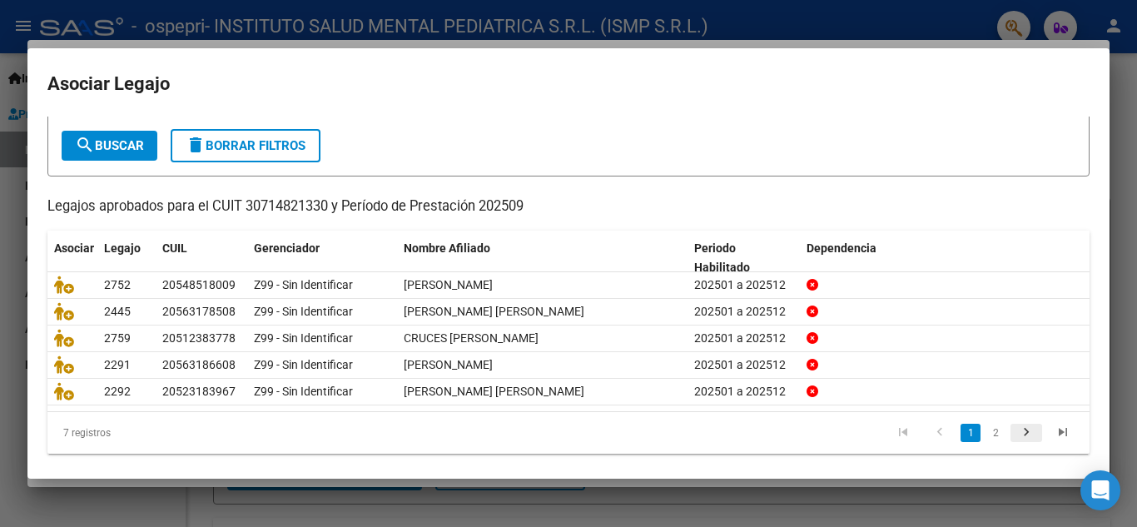
click at [1016, 443] on icon "go to next page" at bounding box center [1027, 435] width 22 height 20
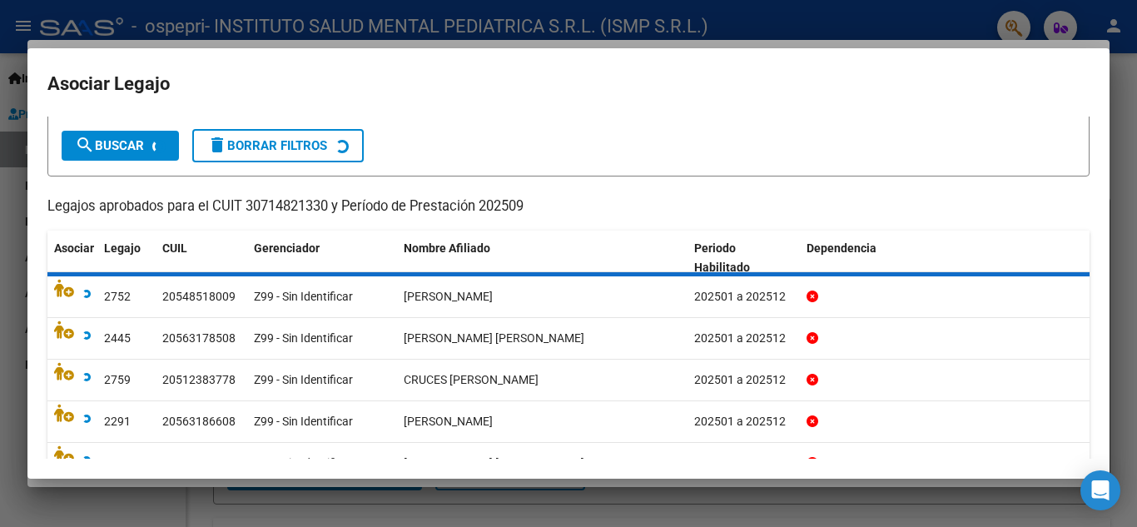
scroll to position [13, 0]
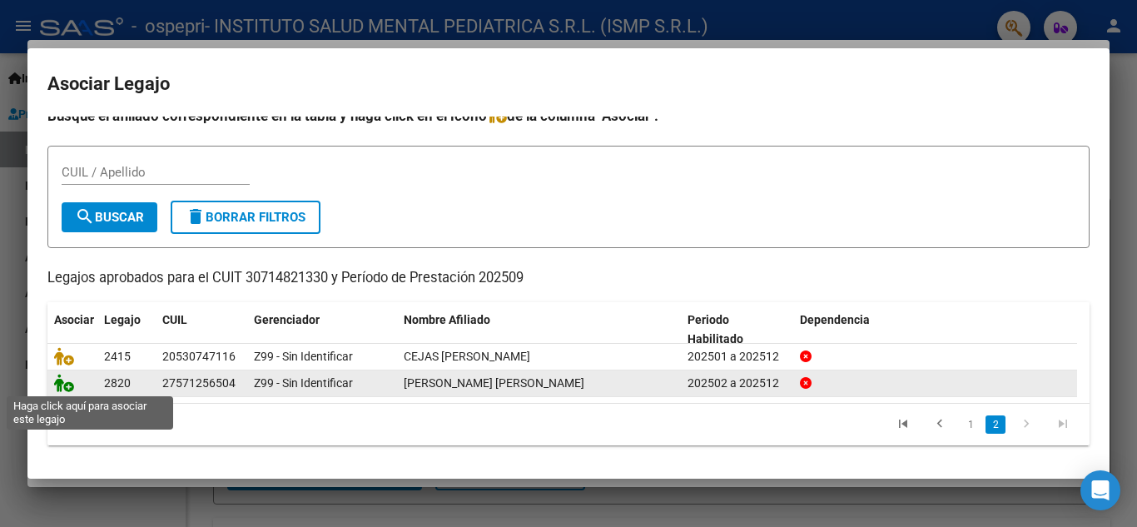
click at [65, 384] on icon at bounding box center [64, 383] width 20 height 18
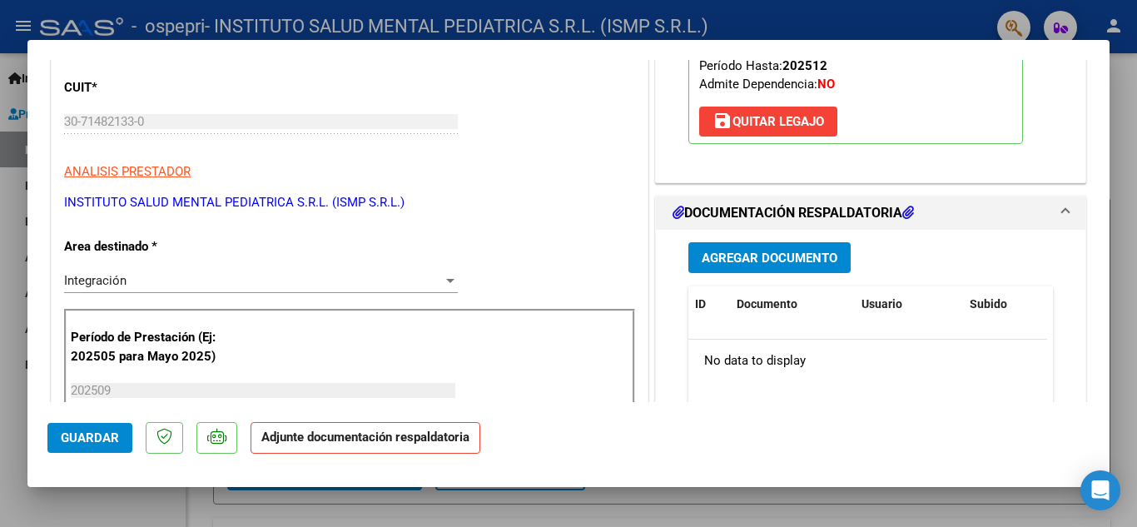
scroll to position [250, 0]
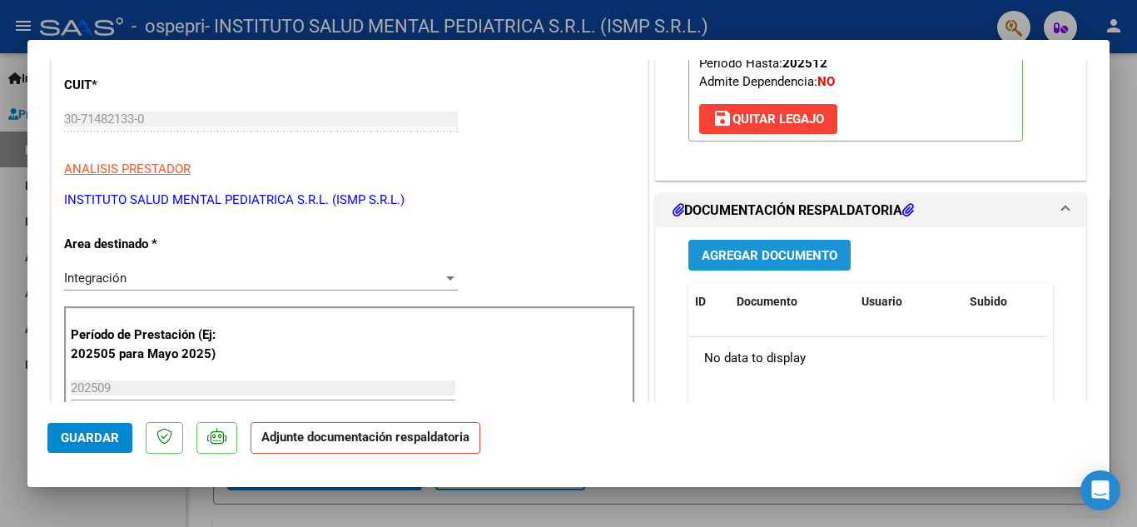
click at [778, 254] on span "Agregar Documento" at bounding box center [770, 255] width 136 height 15
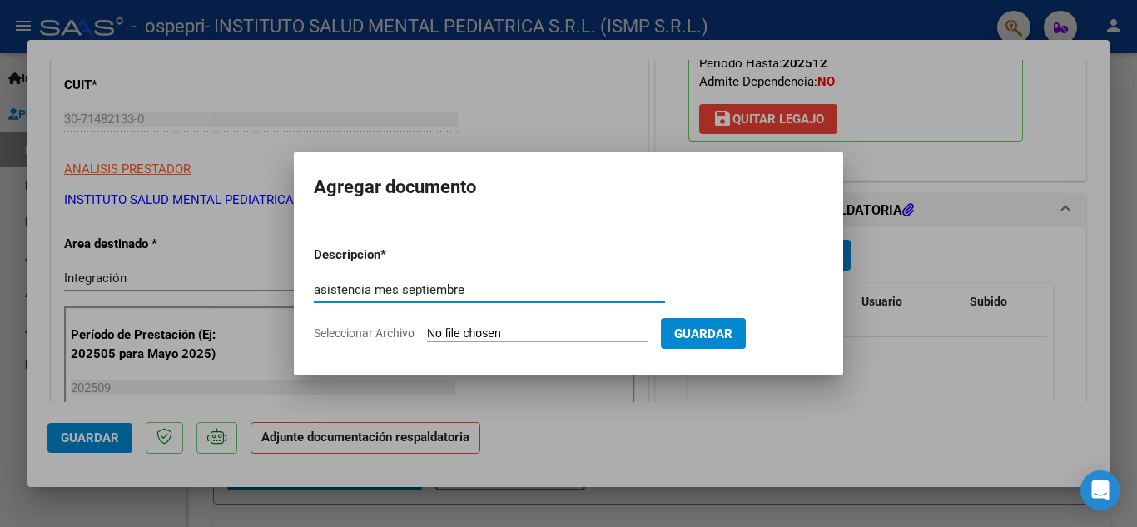
type input "asistencia mes septiembre"
click at [487, 335] on input "Seleccionar Archivo" at bounding box center [537, 334] width 221 height 16
type input "C:\fakepath\asistencia mes septiembre gomez luisiana.pdf"
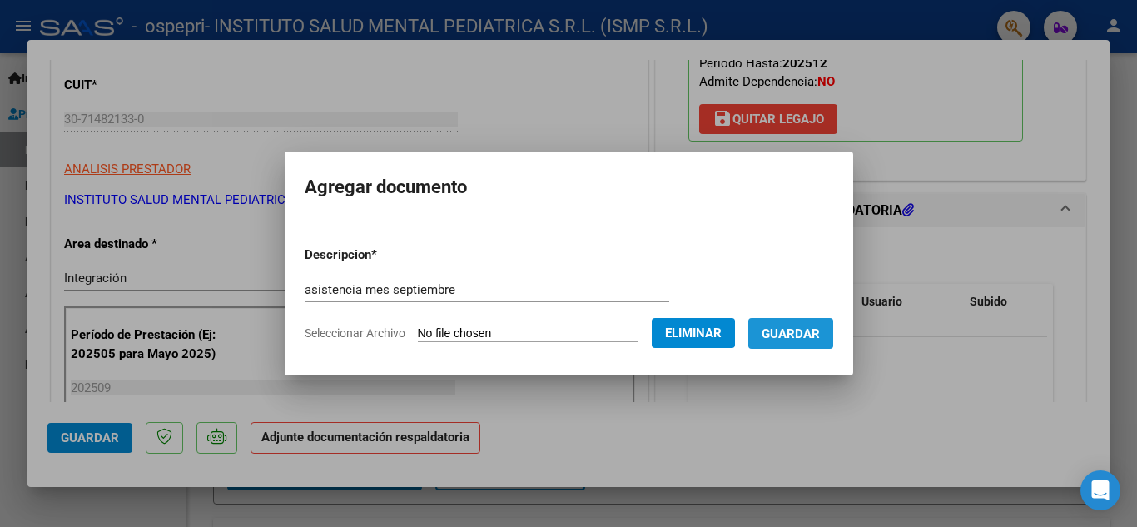
click at [798, 330] on span "Guardar" at bounding box center [791, 333] width 58 height 15
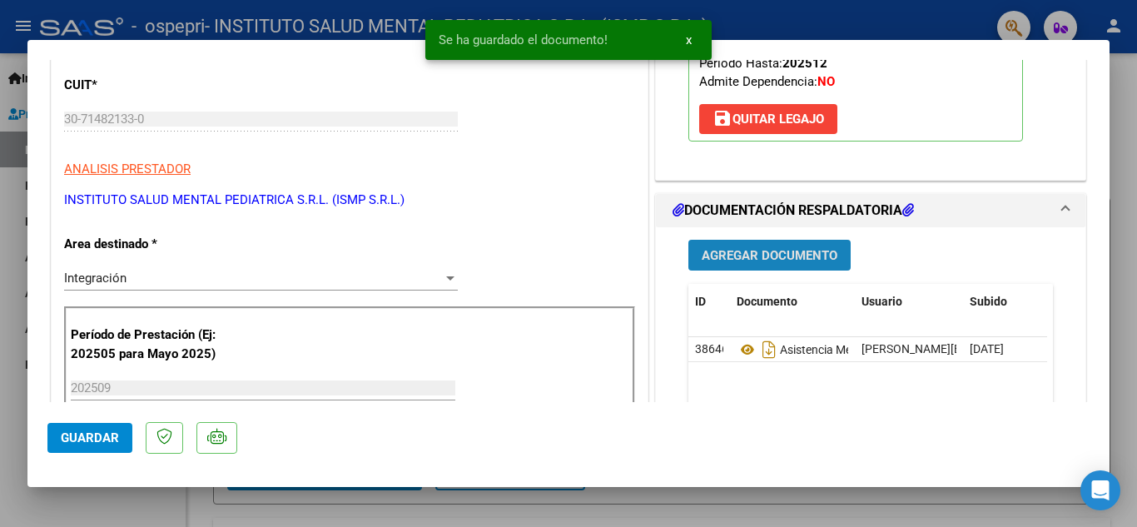
click at [766, 251] on span "Agregar Documento" at bounding box center [770, 255] width 136 height 15
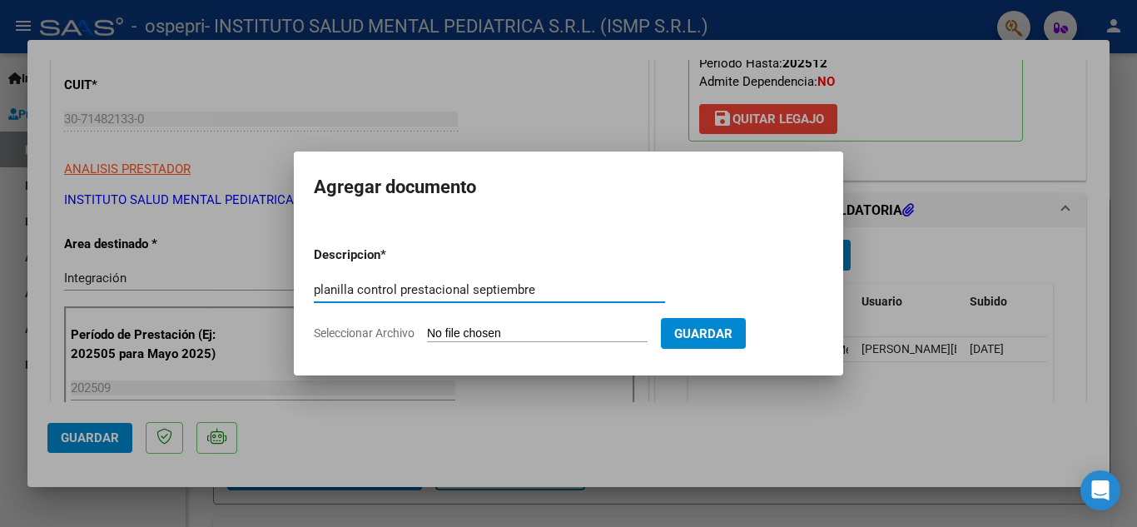
type input "planilla control prestacional septiembre"
click at [460, 332] on input "Seleccionar Archivo" at bounding box center [537, 334] width 221 height 16
type input "C:\fakepath\planilla control prestacional septiembre [PERSON_NAME].pdf"
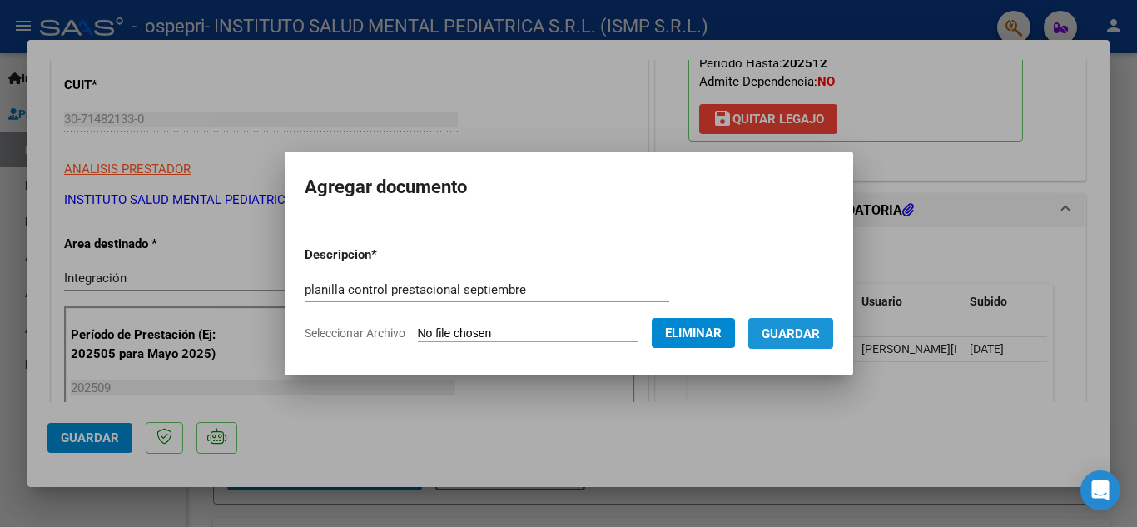
click at [818, 335] on span "Guardar" at bounding box center [791, 333] width 58 height 15
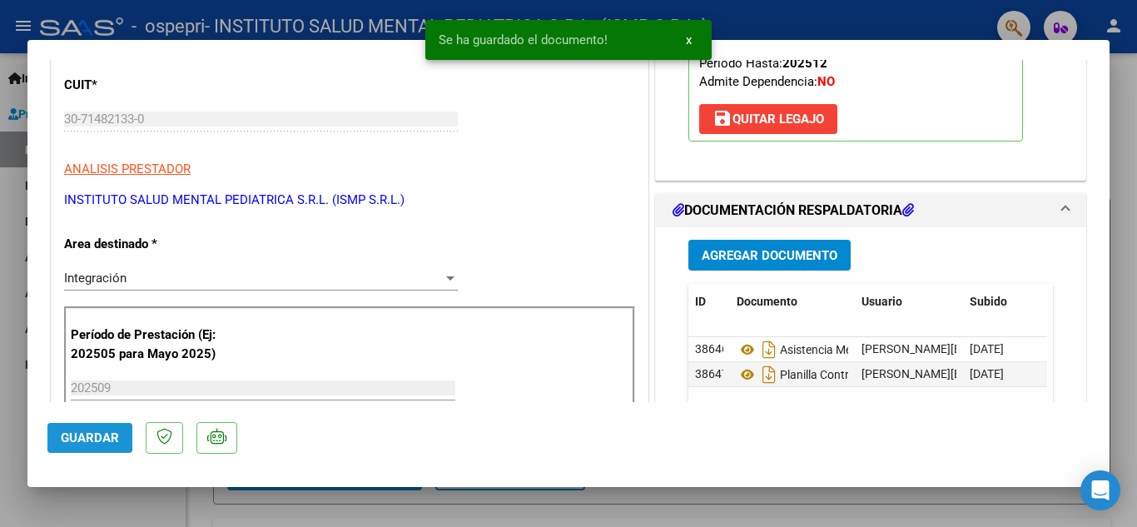
click at [78, 436] on span "Guardar" at bounding box center [90, 438] width 58 height 15
click at [606, 504] on div at bounding box center [568, 263] width 1137 height 527
type input "$ 0,00"
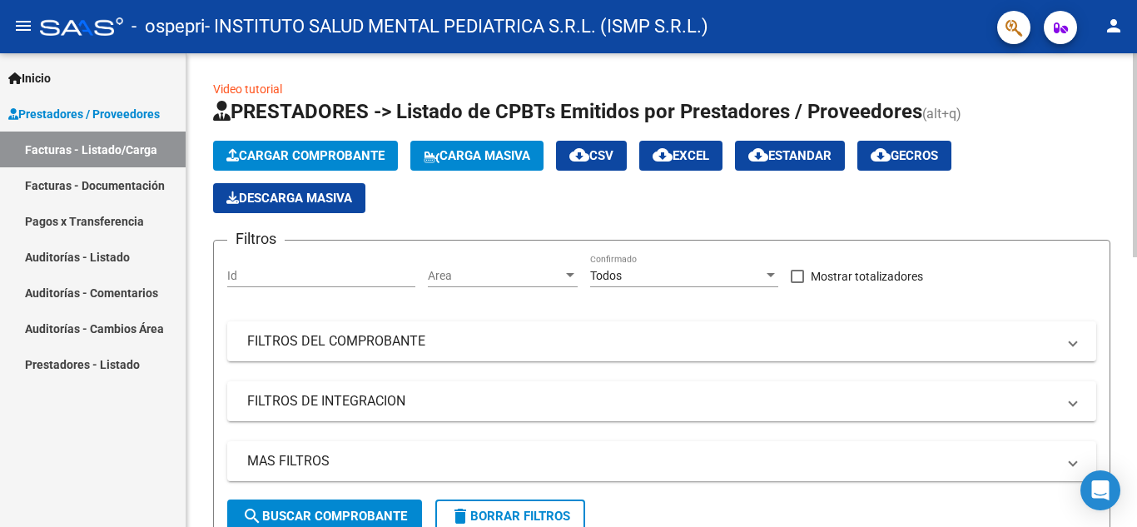
click at [319, 149] on span "Cargar Comprobante" at bounding box center [305, 155] width 158 height 15
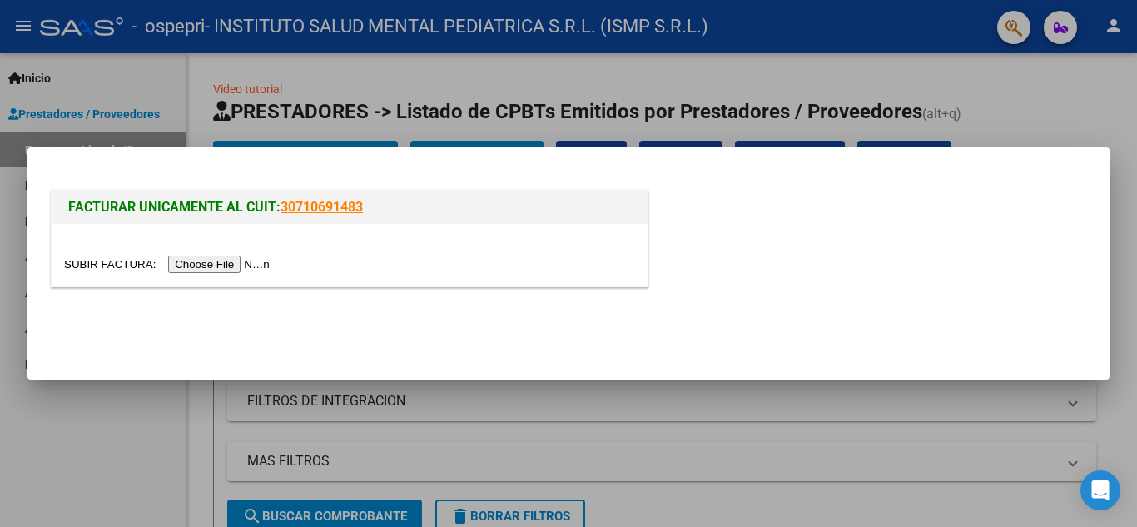
click at [256, 261] on input "file" at bounding box center [169, 264] width 211 height 17
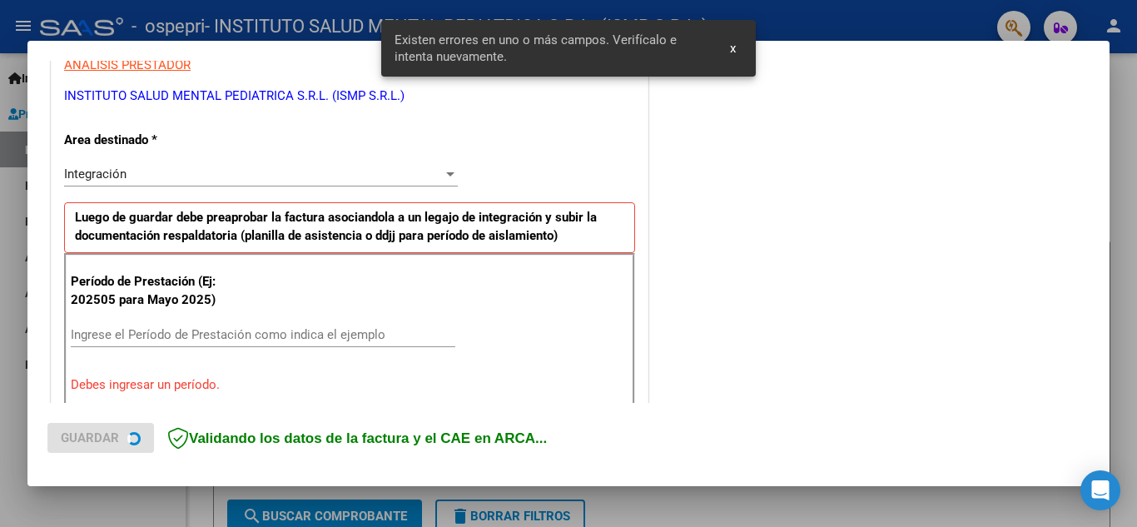
scroll to position [333, 0]
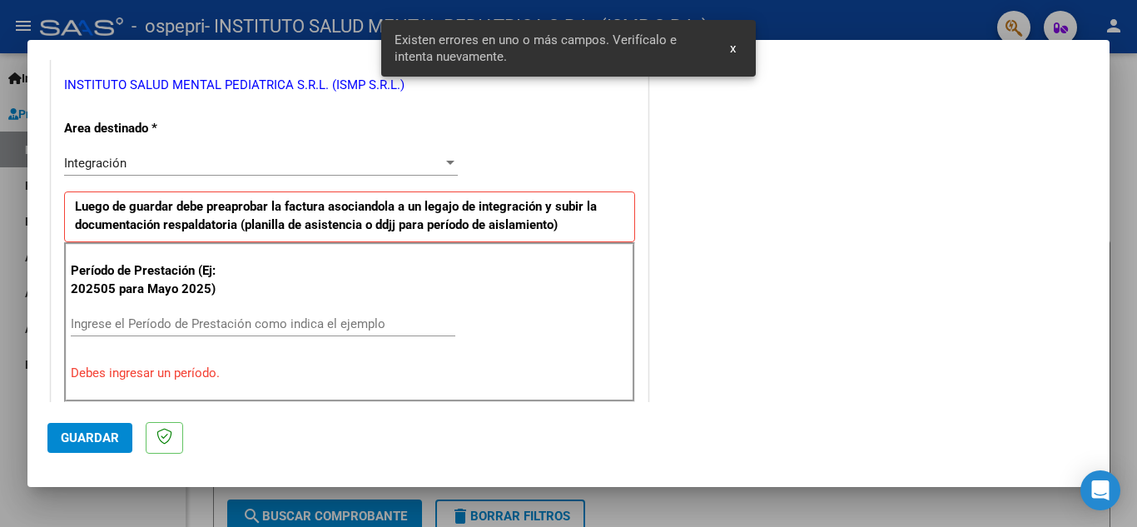
click at [117, 321] on input "Ingrese el Período de Prestación como indica el ejemplo" at bounding box center [263, 323] width 385 height 15
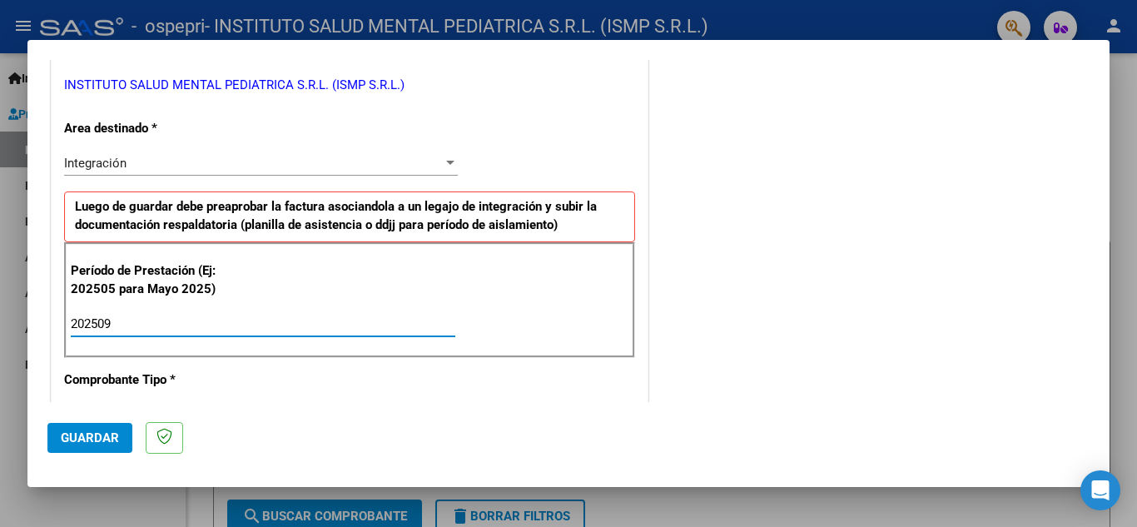
type input "202509"
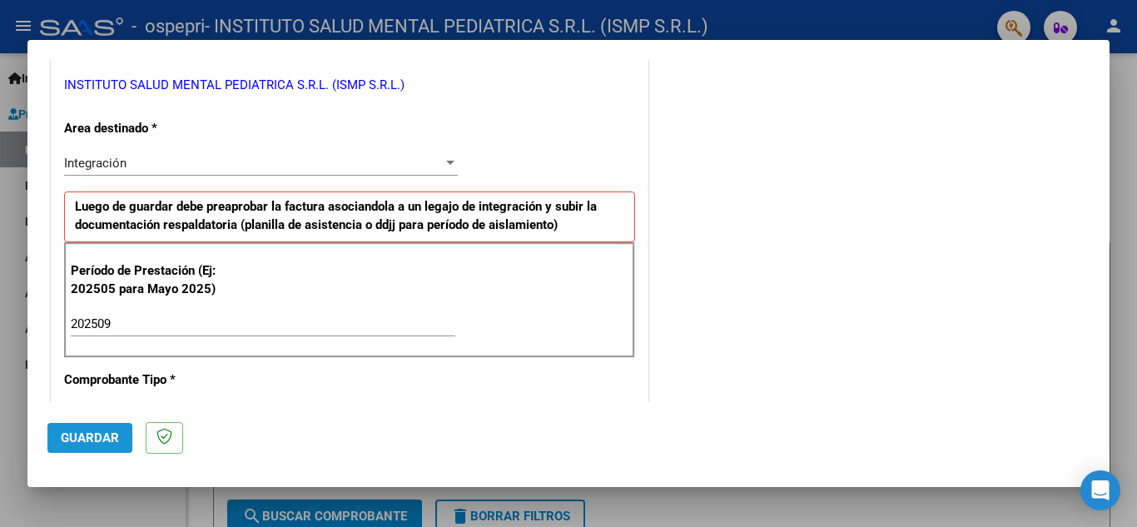
click at [97, 434] on span "Guardar" at bounding box center [90, 438] width 58 height 15
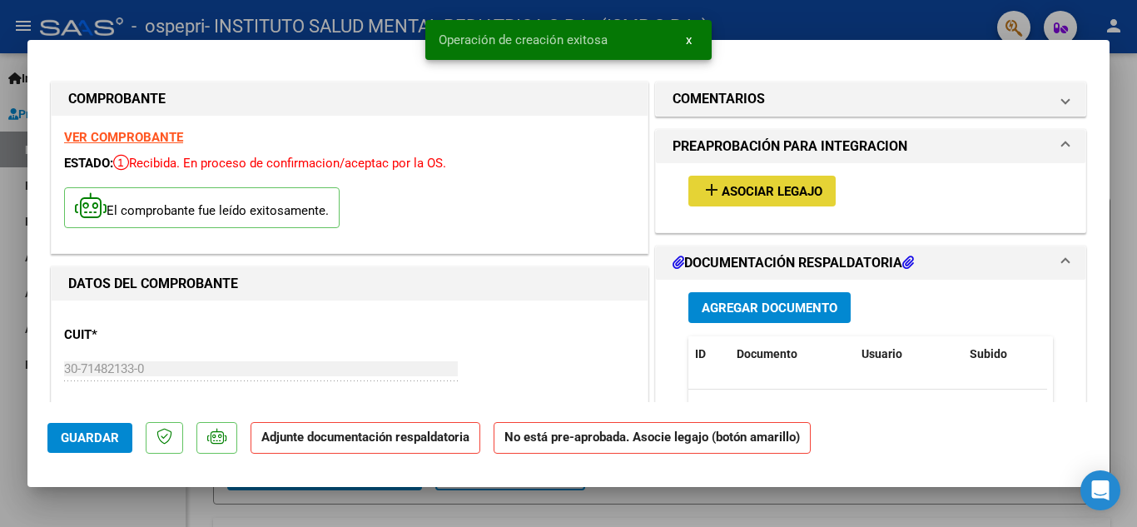
click at [747, 197] on span "Asociar Legajo" at bounding box center [772, 191] width 101 height 15
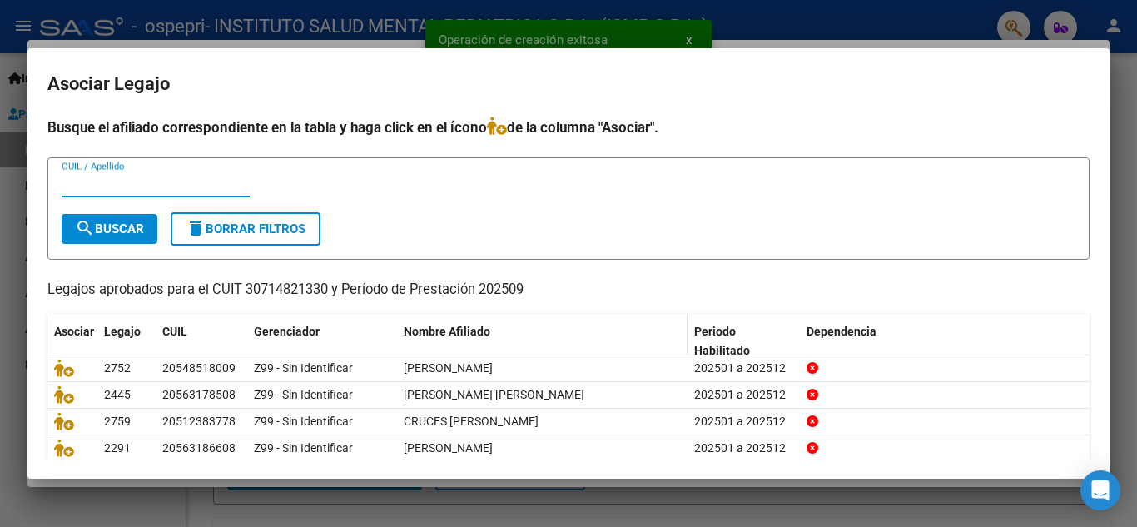
scroll to position [83, 0]
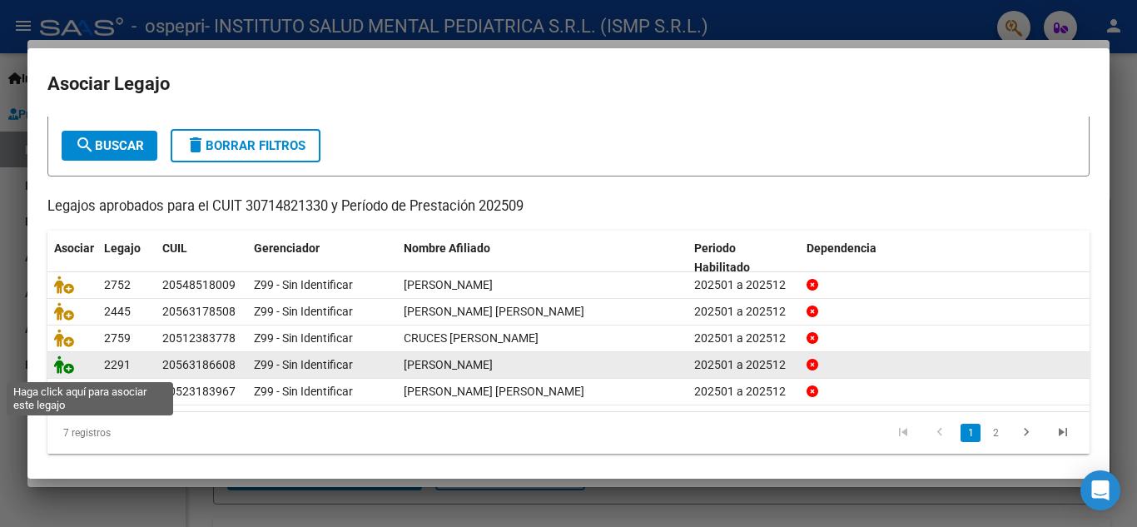
click at [68, 369] on icon at bounding box center [64, 365] width 20 height 18
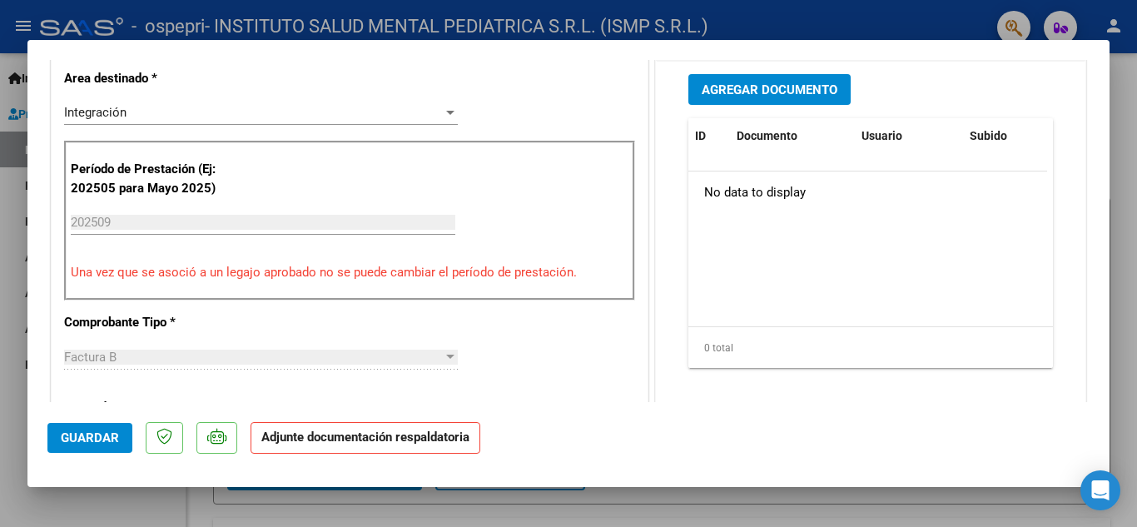
scroll to position [416, 0]
click at [771, 88] on span "Agregar Documento" at bounding box center [770, 89] width 136 height 15
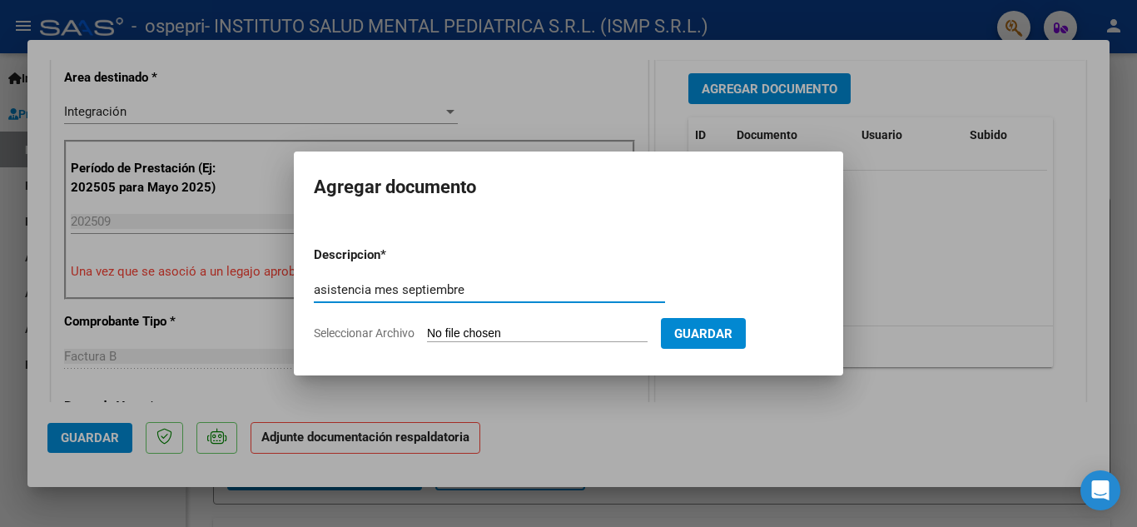
type input "asistencia mes septiembre"
click at [524, 335] on input "Seleccionar Archivo" at bounding box center [537, 334] width 221 height 16
type input "C:\fakepath\asistencia mes septiembre [PERSON_NAME].pdf"
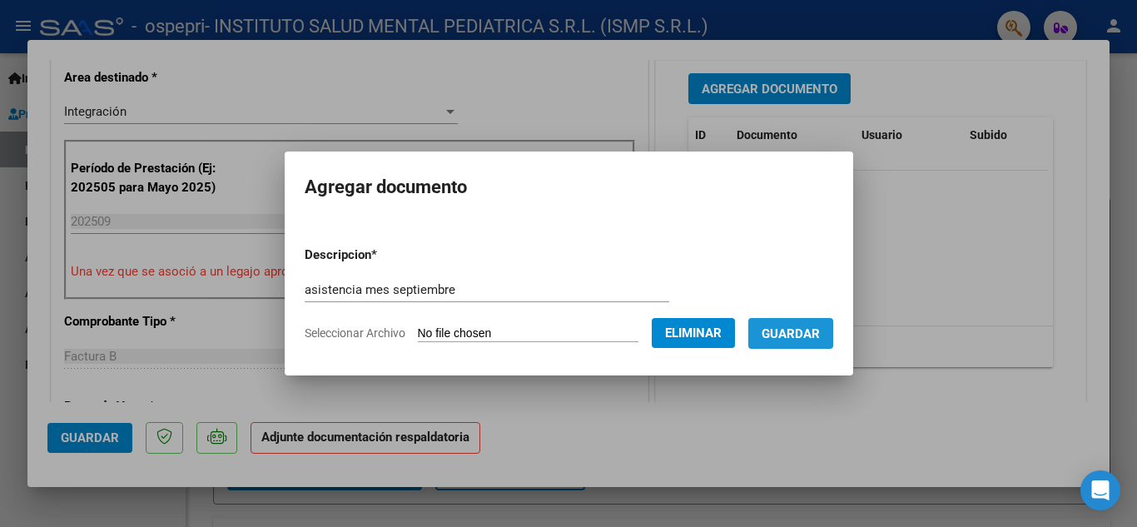
click at [809, 333] on span "Guardar" at bounding box center [791, 333] width 58 height 15
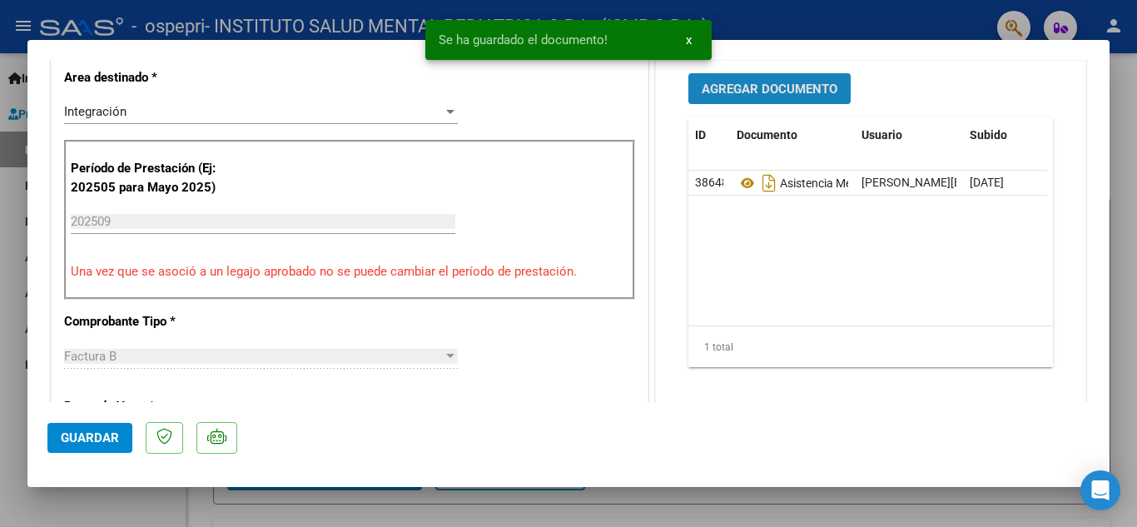
click at [787, 84] on span "Agregar Documento" at bounding box center [770, 89] width 136 height 15
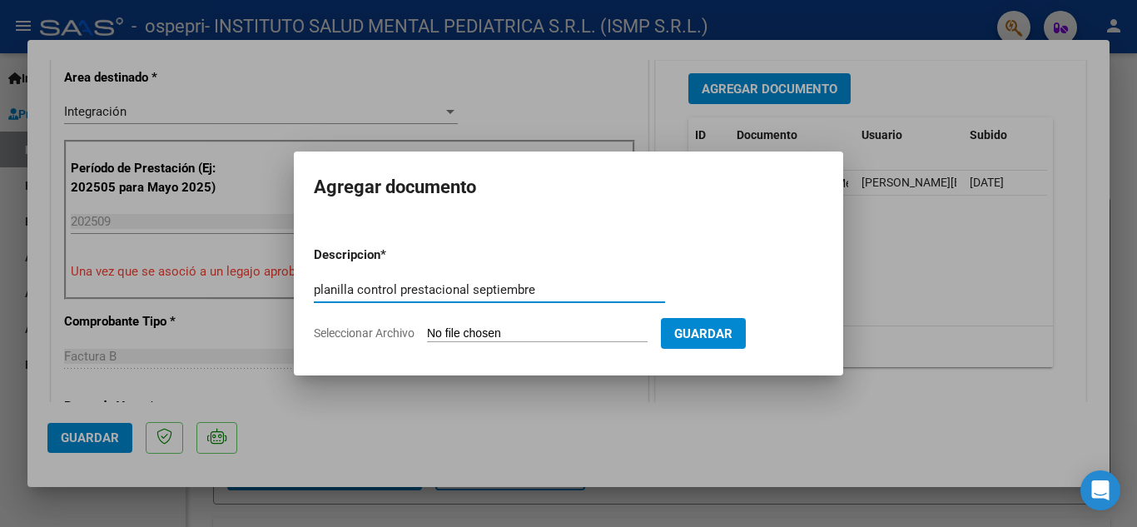
type input "planilla control prestacional septiembre"
click at [465, 333] on input "Seleccionar Archivo" at bounding box center [537, 334] width 221 height 16
type input "C:\fakepath\planilla control prestacional septiembre [PERSON_NAME].pdf"
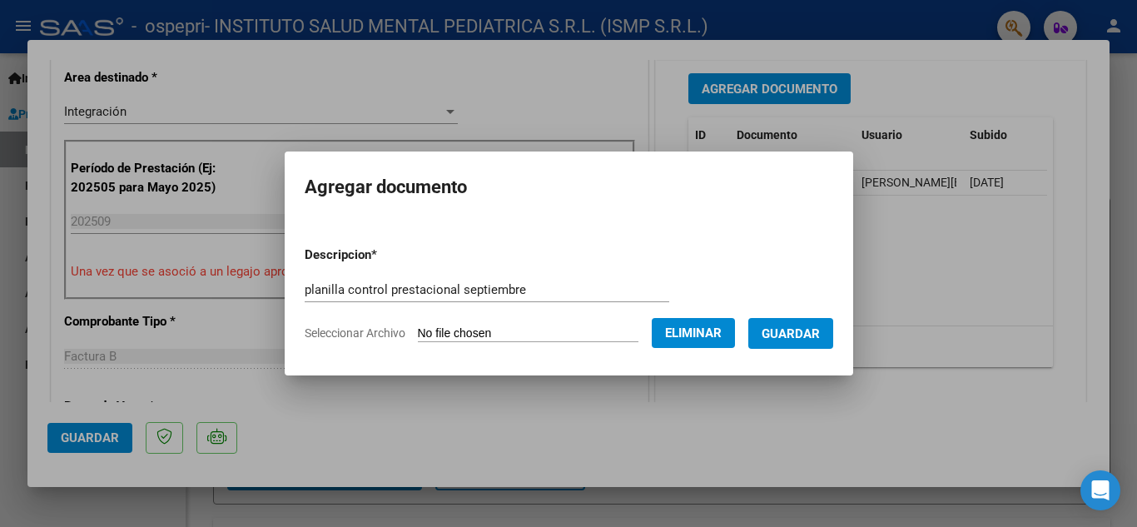
click at [814, 331] on span "Guardar" at bounding box center [791, 333] width 58 height 15
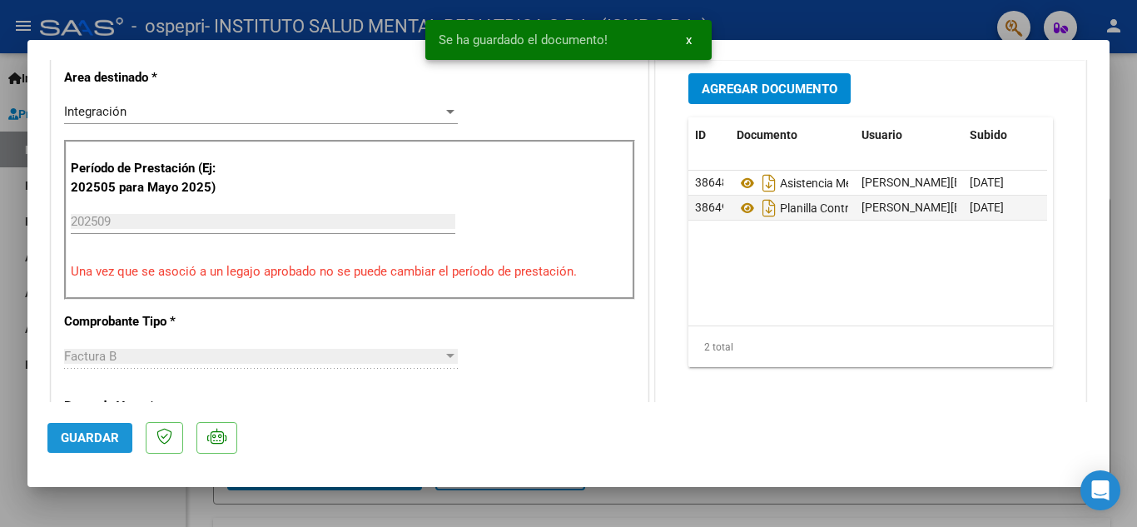
click at [98, 431] on span "Guardar" at bounding box center [90, 438] width 58 height 15
click at [683, 510] on div at bounding box center [568, 263] width 1137 height 527
type input "$ 0,00"
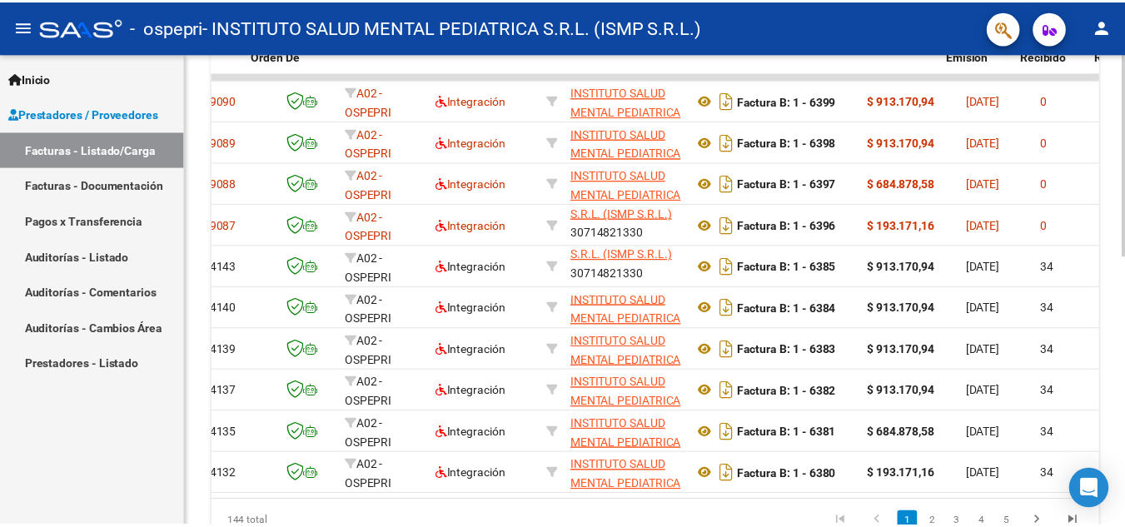
scroll to position [0, 0]
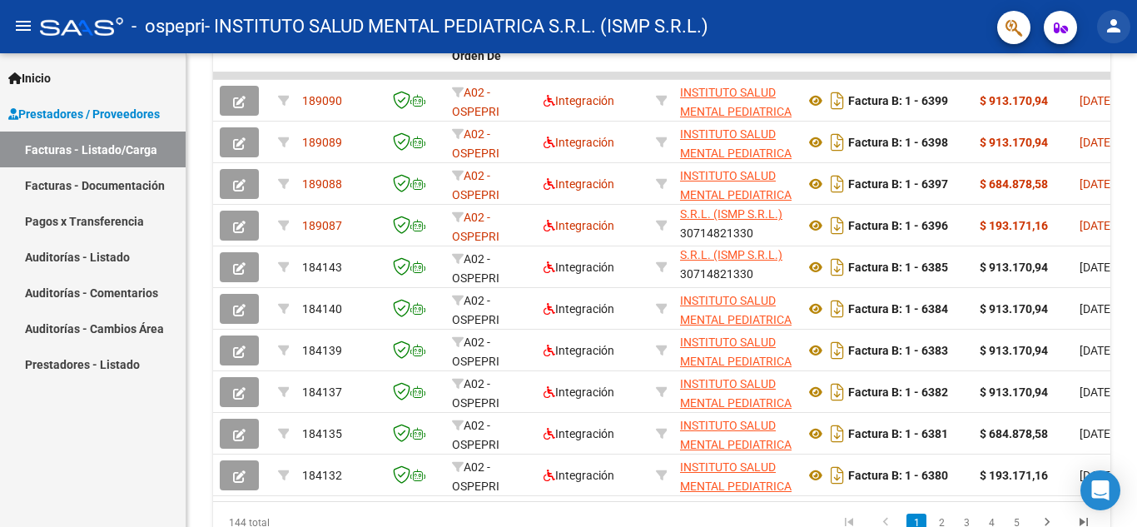
click at [1115, 27] on mat-icon "person" at bounding box center [1114, 26] width 20 height 20
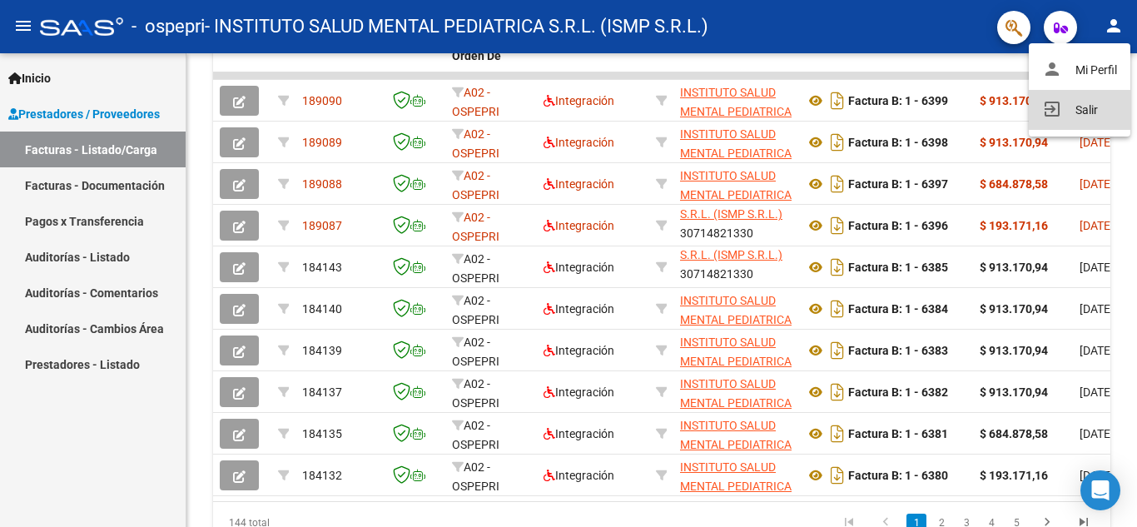
click at [1073, 104] on button "exit_to_app Salir" at bounding box center [1080, 110] width 102 height 40
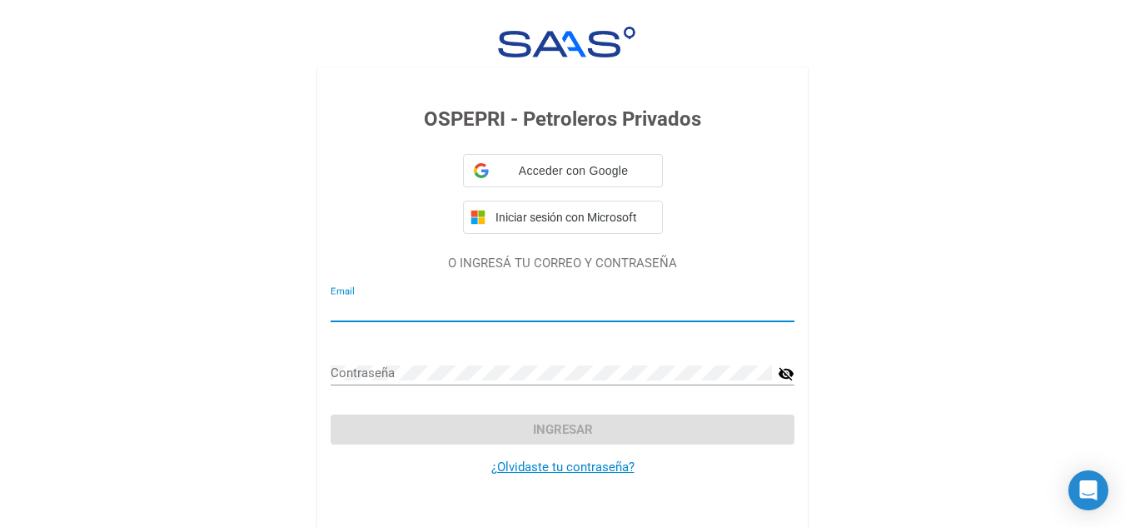
type input "[PERSON_NAME][EMAIL_ADDRESS][DOMAIN_NAME]"
